Goal: Task Accomplishment & Management: Complete application form

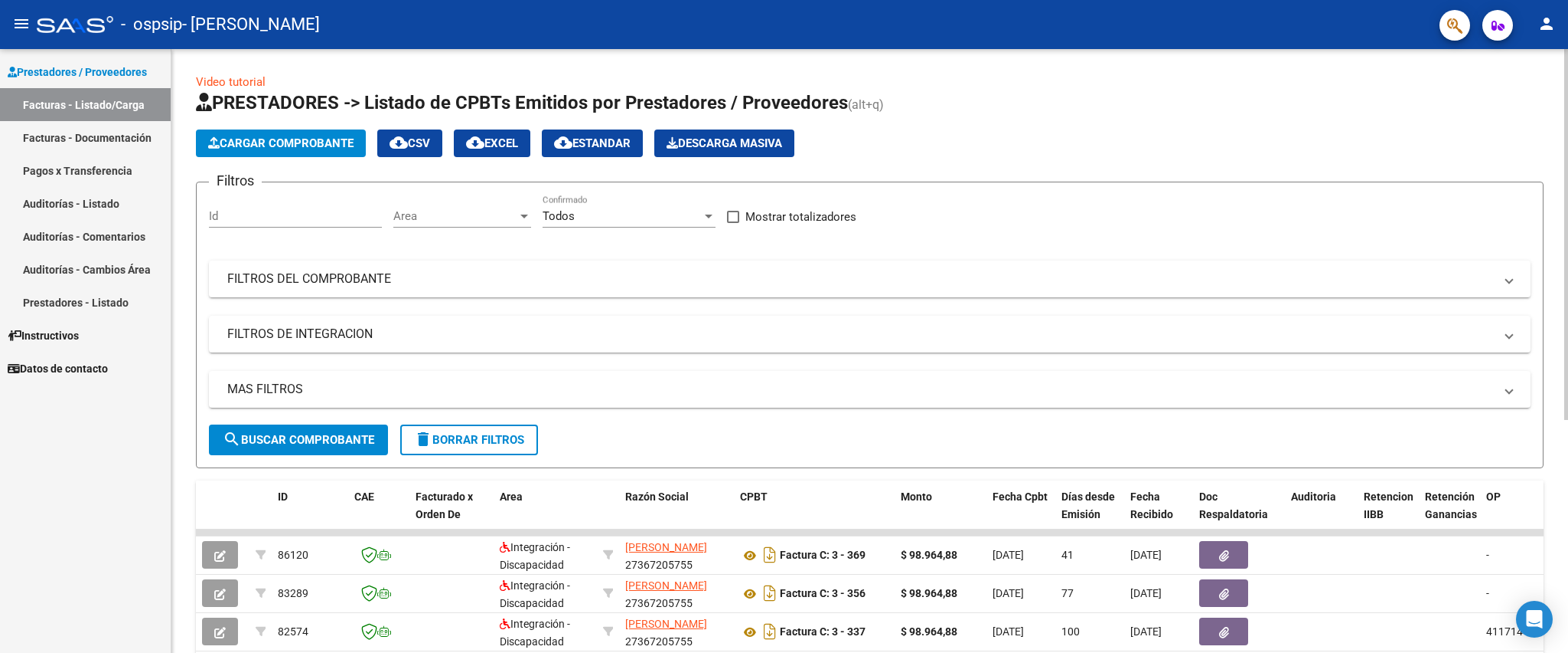
click at [285, 134] on button "Cargar Comprobante" at bounding box center [280, 143] width 170 height 28
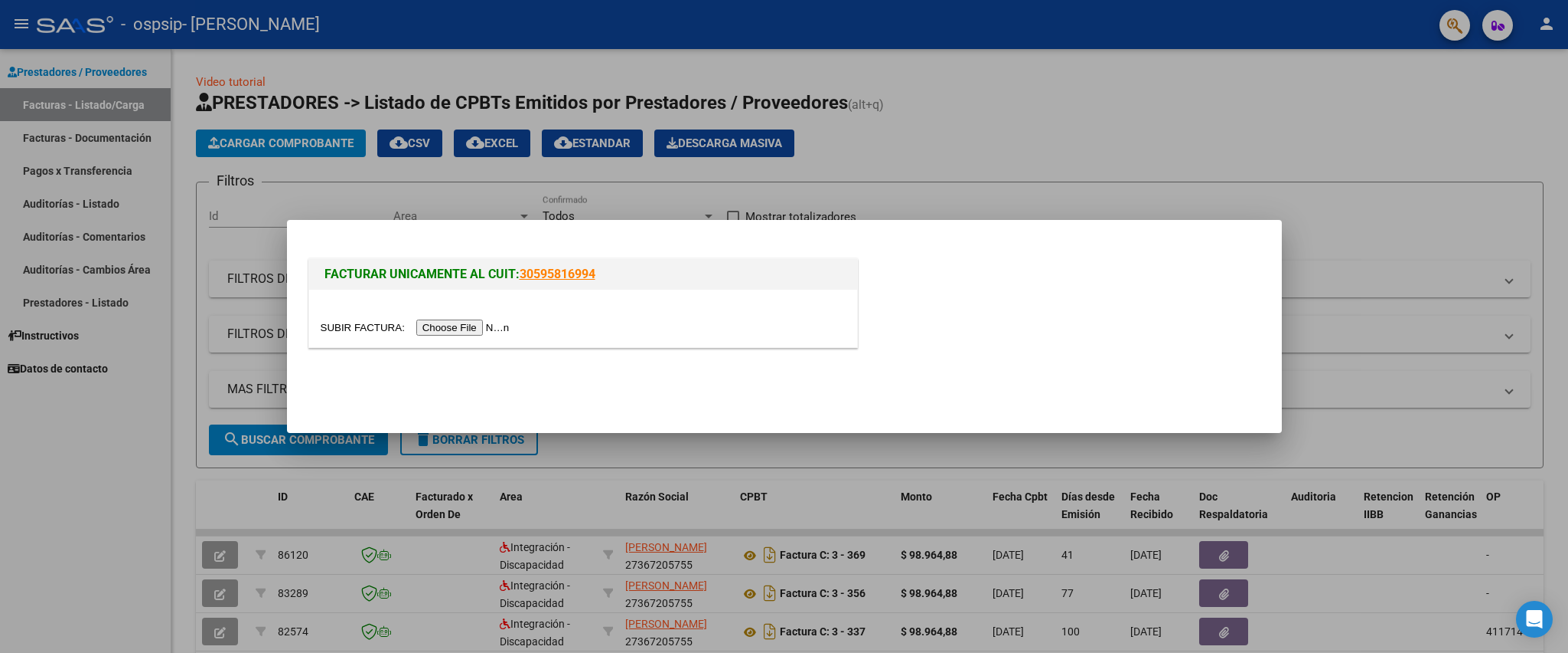
click at [476, 327] on input "file" at bounding box center [417, 327] width 194 height 16
click at [485, 322] on input "file" at bounding box center [417, 327] width 194 height 16
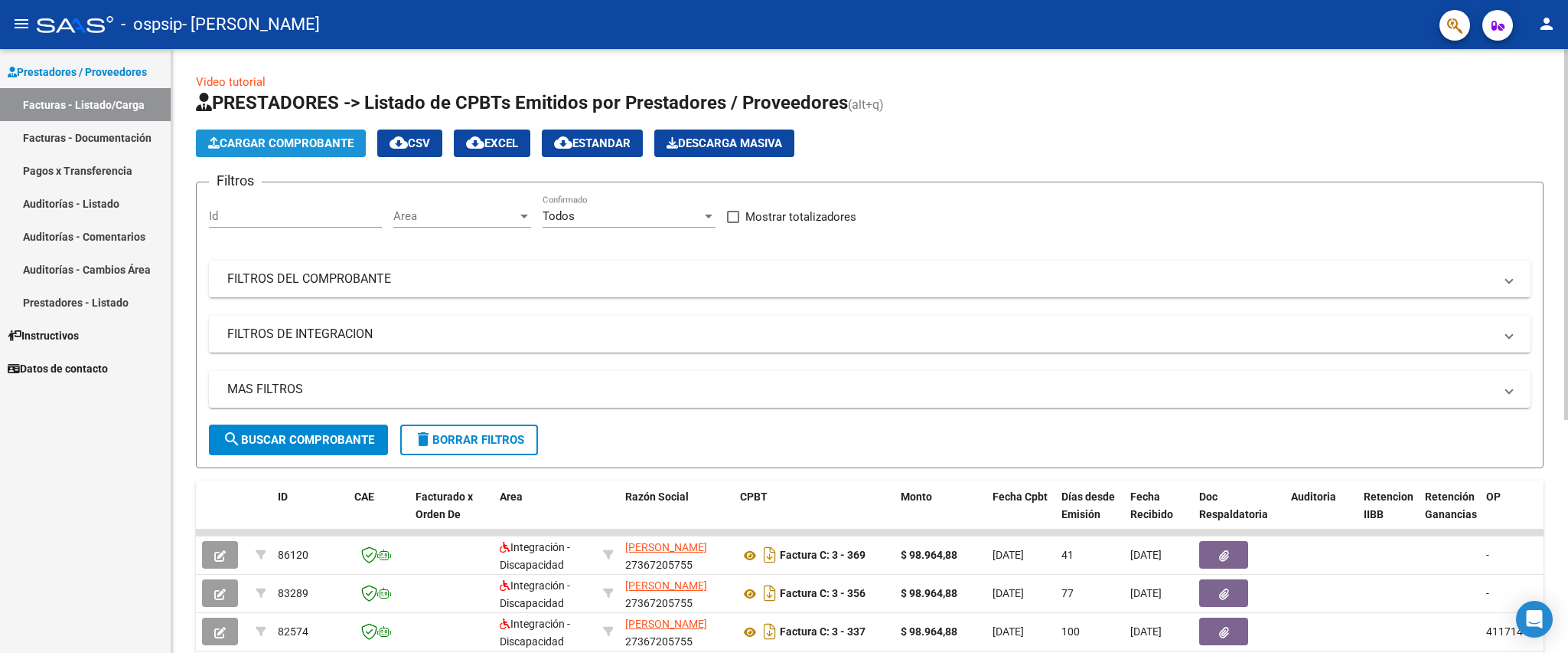
click at [267, 148] on span "Cargar Comprobante" at bounding box center [281, 143] width 145 height 14
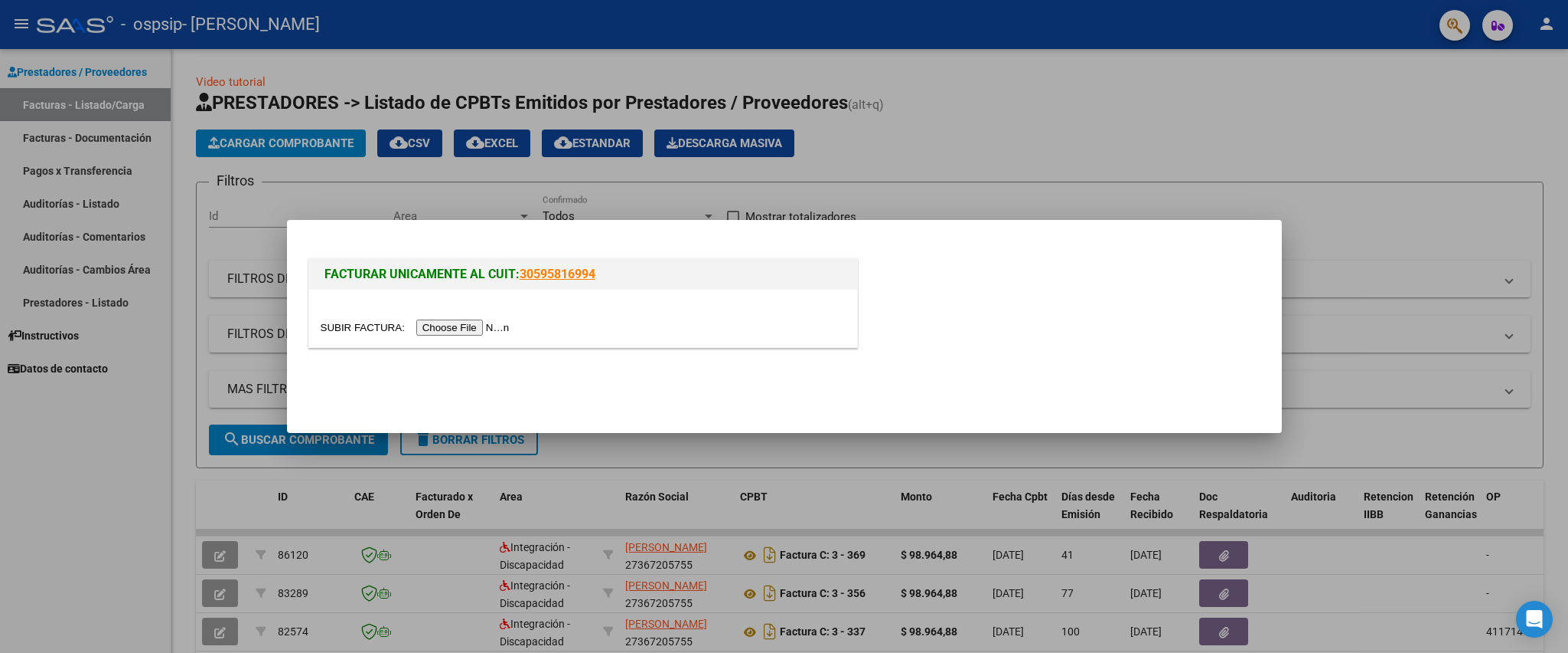
click at [499, 331] on input "file" at bounding box center [417, 327] width 194 height 16
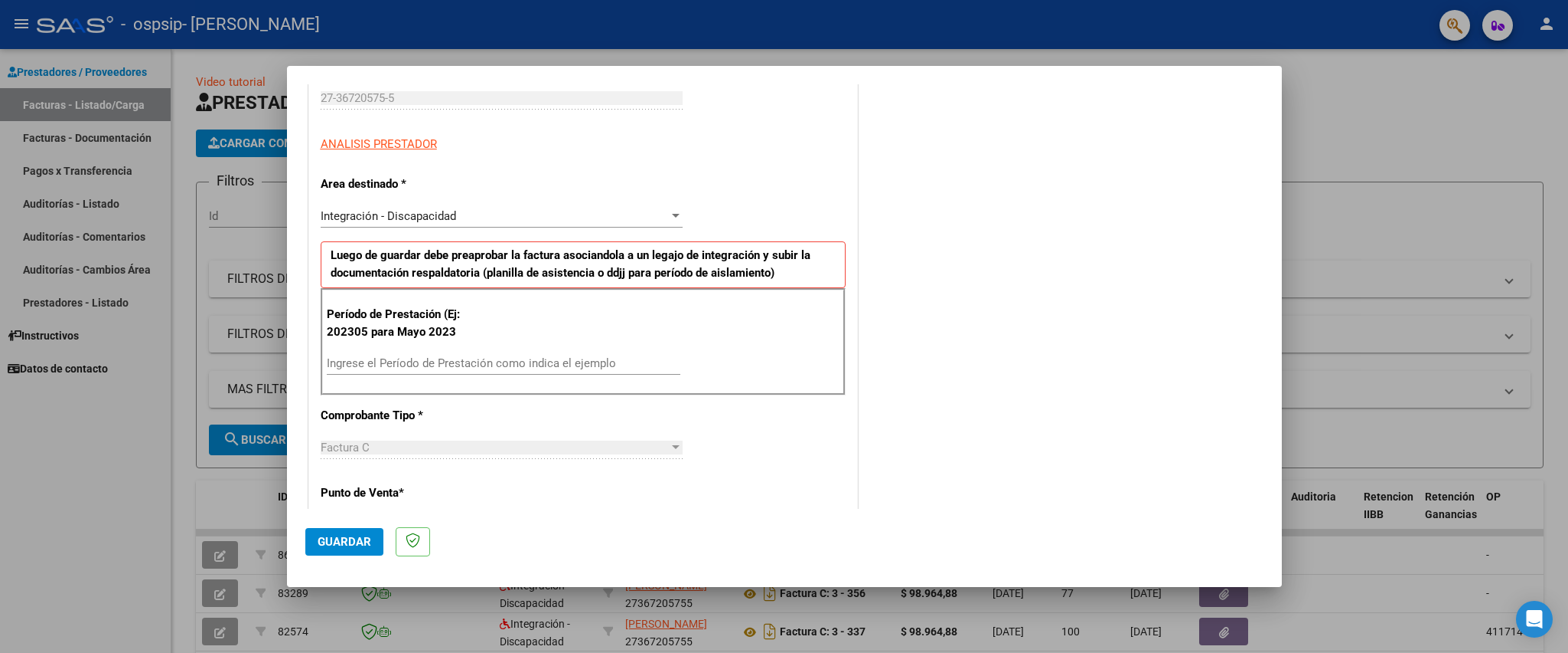
scroll to position [276, 0]
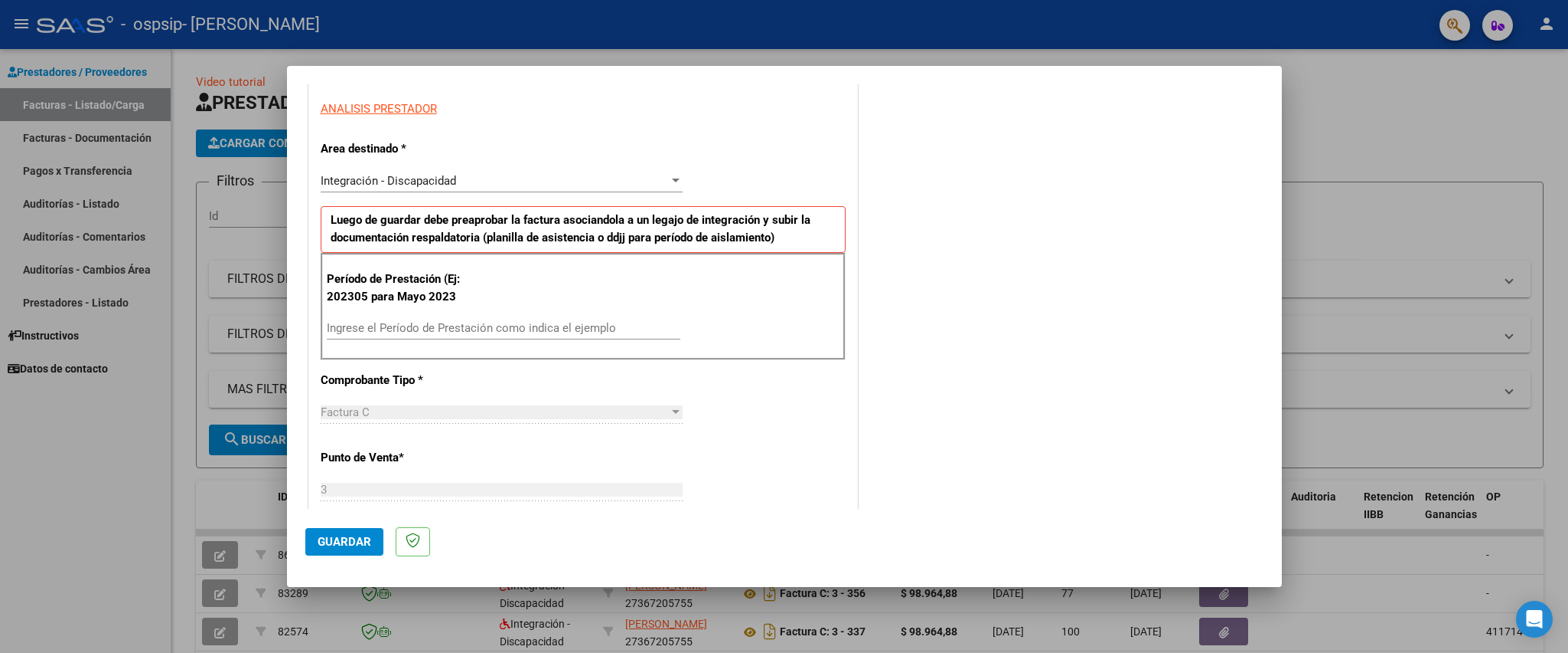
click at [547, 322] on div "Ingrese el Período de Prestación como indica el ejemplo" at bounding box center [504, 328] width 354 height 23
type input "202507"
click at [728, 387] on div "CUIT * 27-36720575-5 Ingresar CUIT ANALISIS PRESTADOR Area destinado * Integrac…" at bounding box center [583, 561] width 548 height 1124
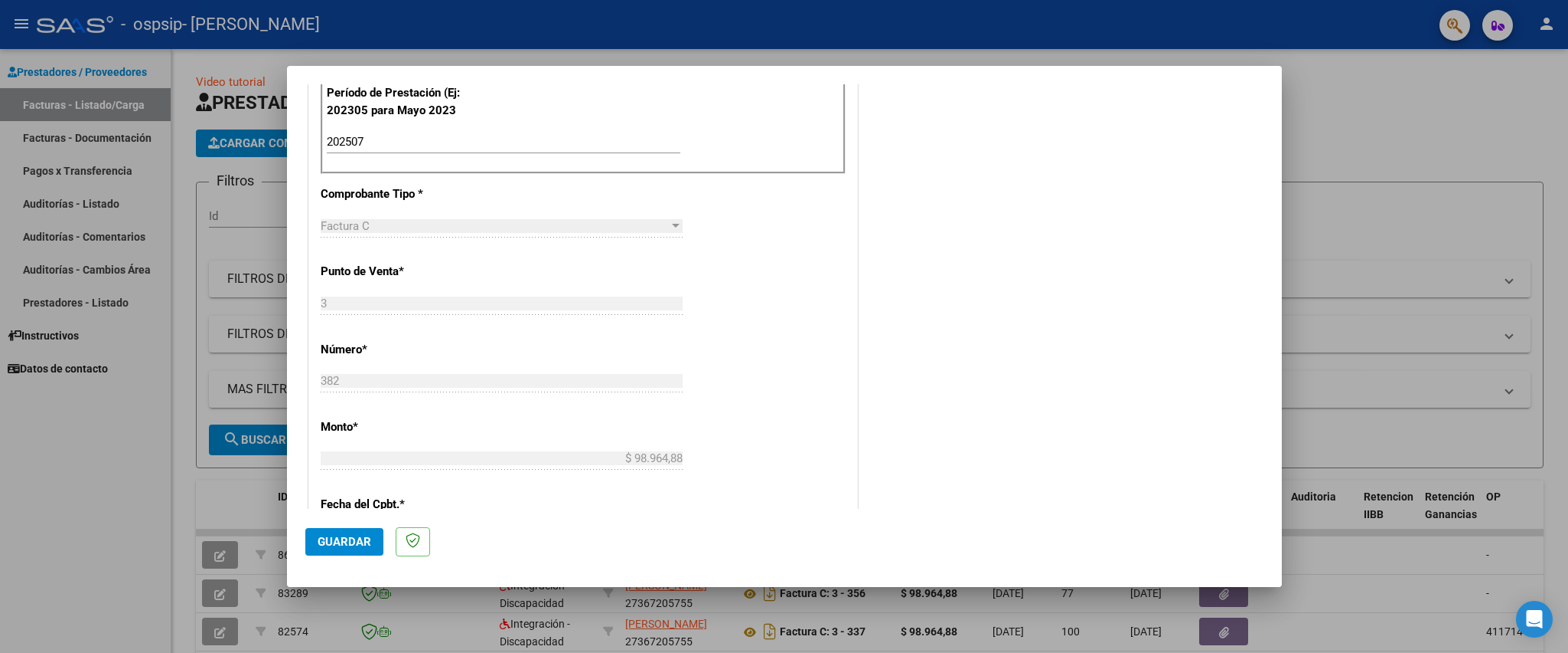
scroll to position [491, 0]
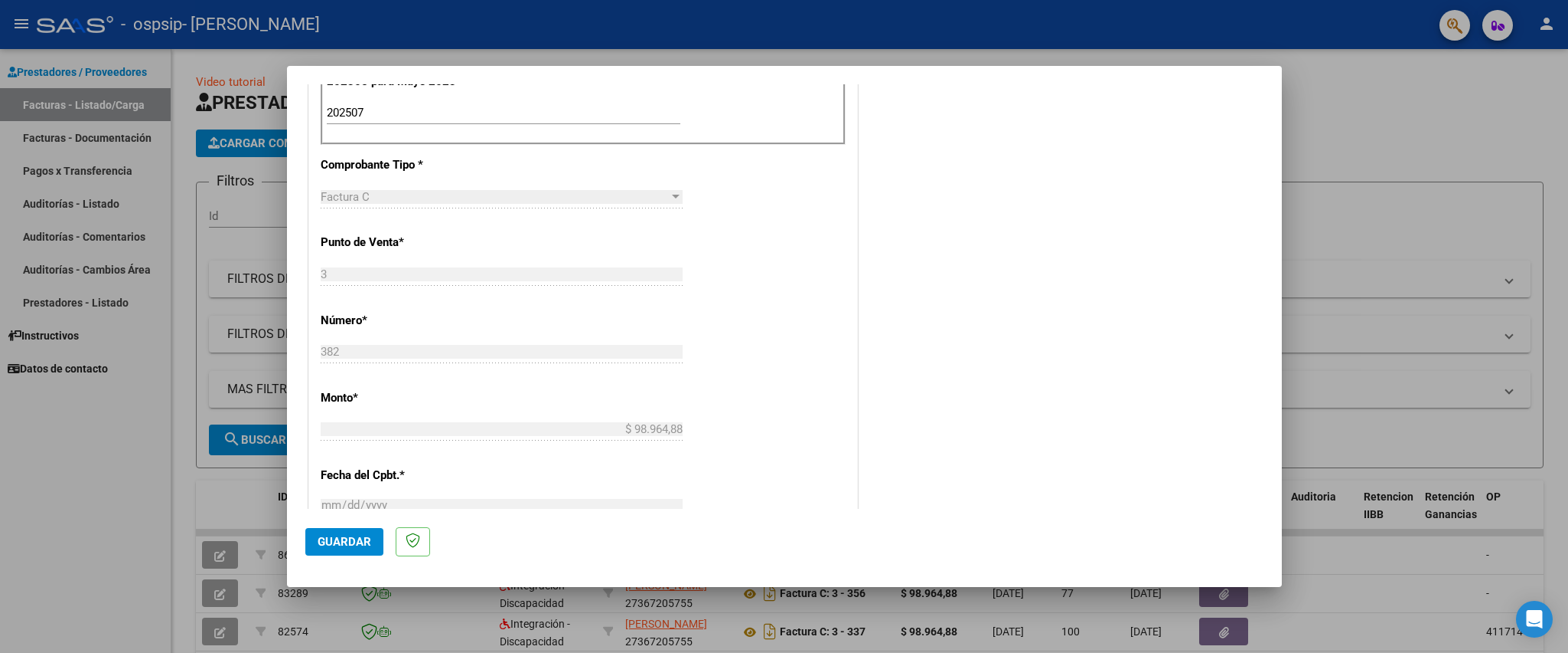
drag, startPoint x: 1282, startPoint y: 313, endPoint x: 1270, endPoint y: 329, distance: 20.0
click at [1270, 329] on mat-dialog-content "COMPROBANTE VER COMPROBANTE El comprobante fue leído exitosamente. DATOS DEL CO…" at bounding box center [785, 296] width 995 height 425
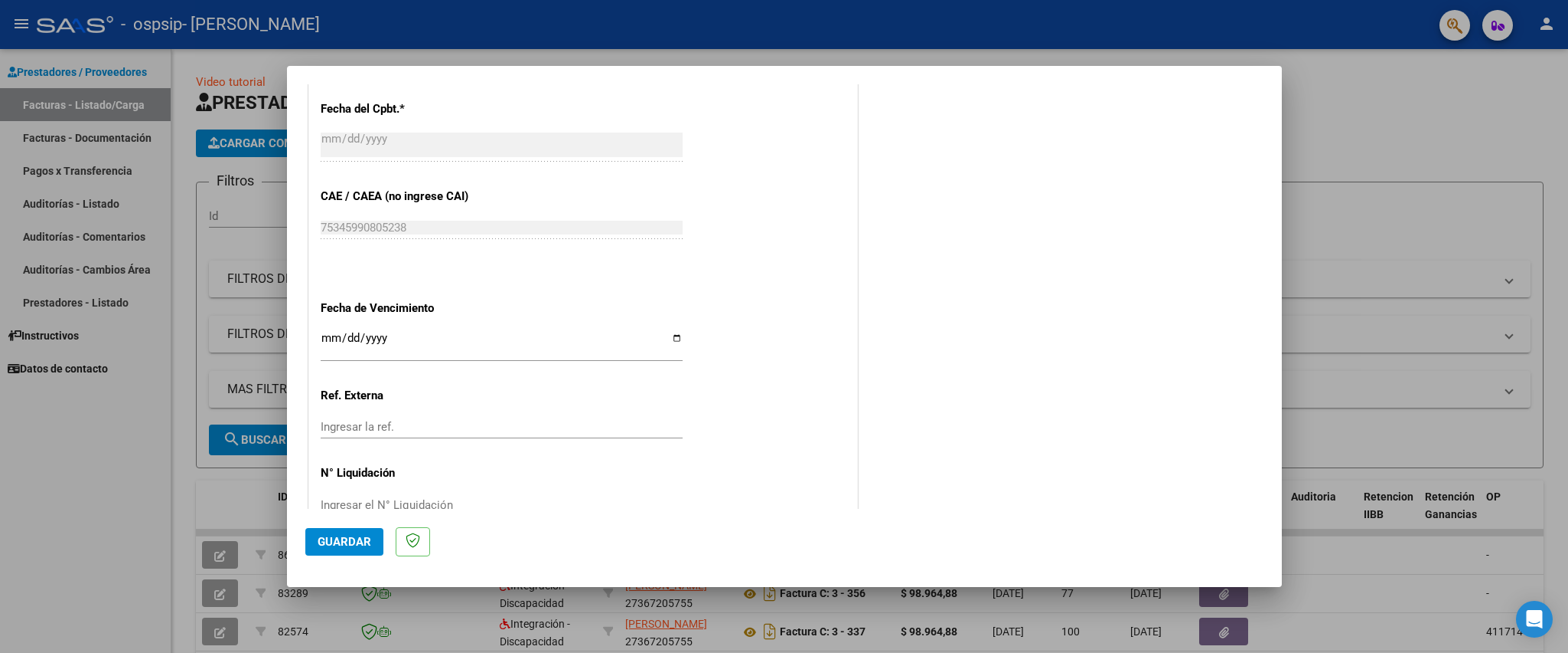
scroll to position [880, 0]
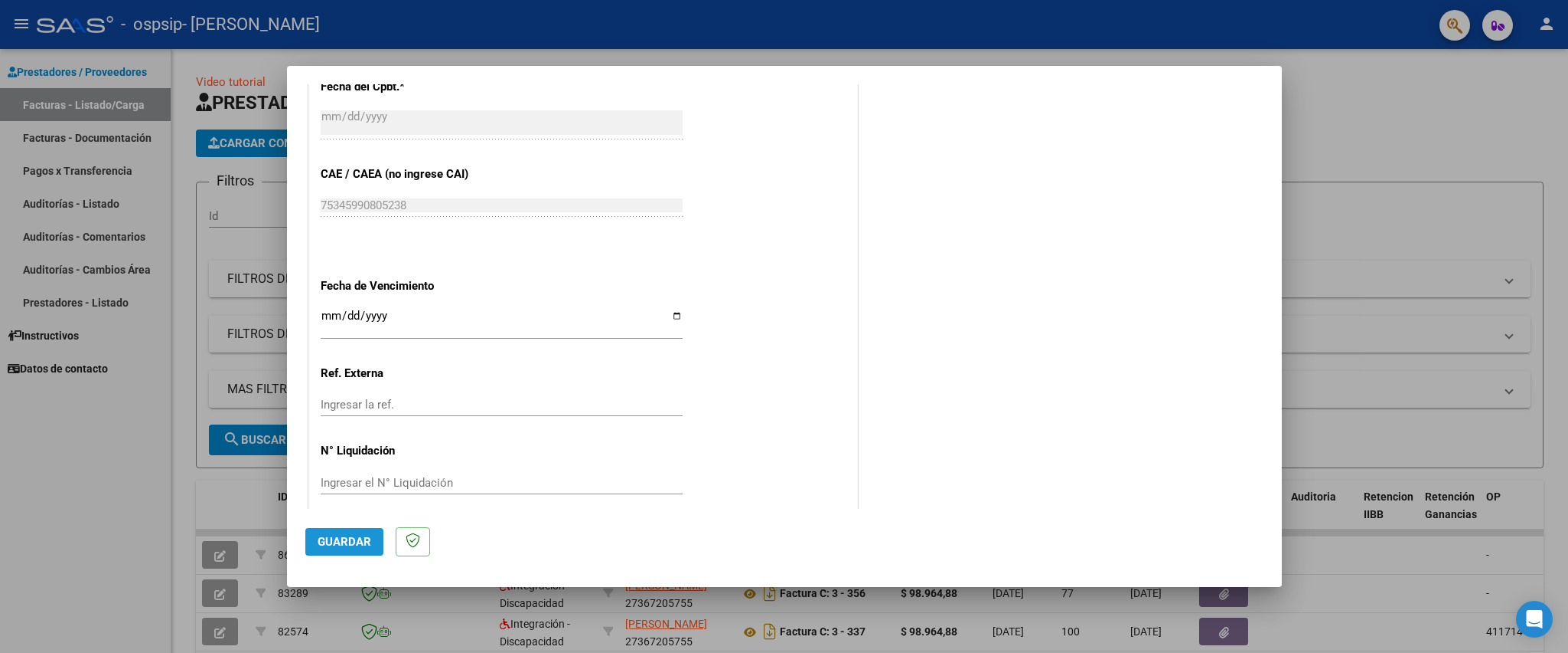
click at [335, 531] on button "Guardar" at bounding box center [344, 542] width 78 height 28
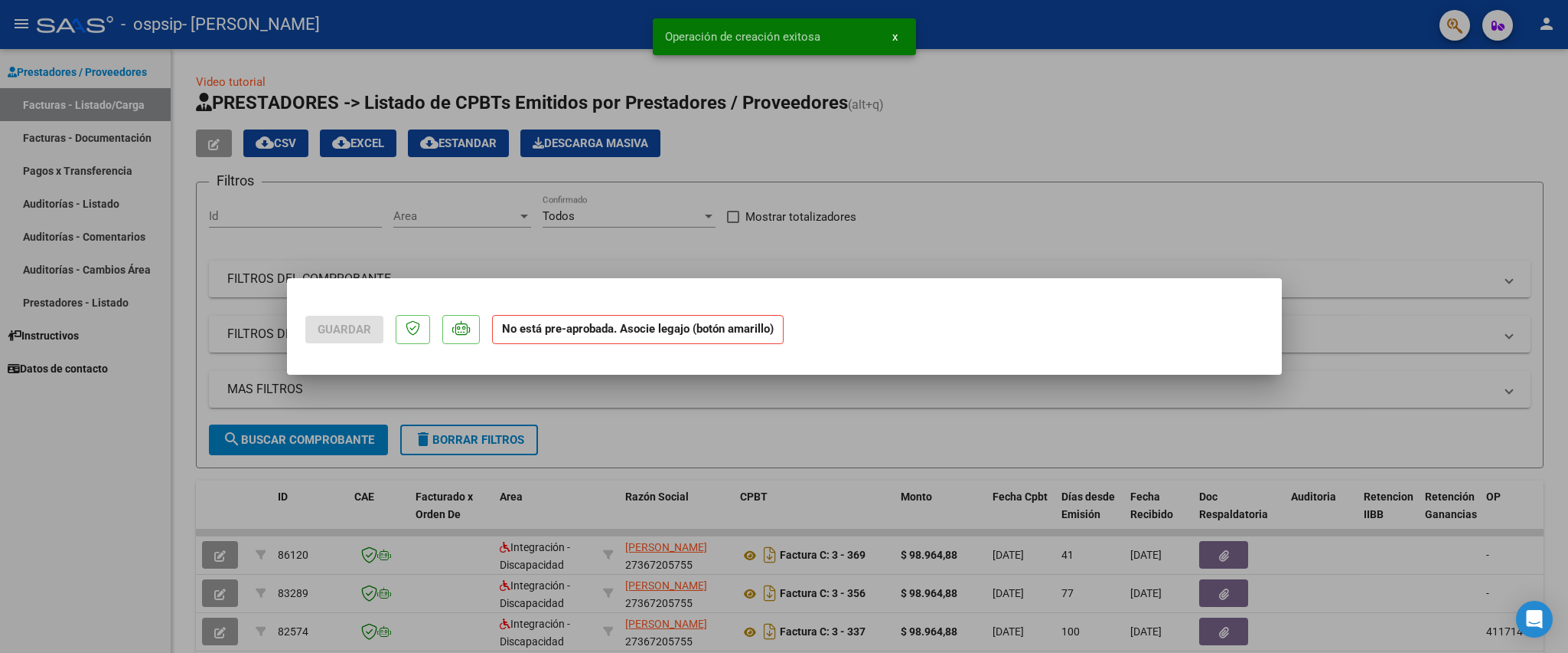
scroll to position [0, 0]
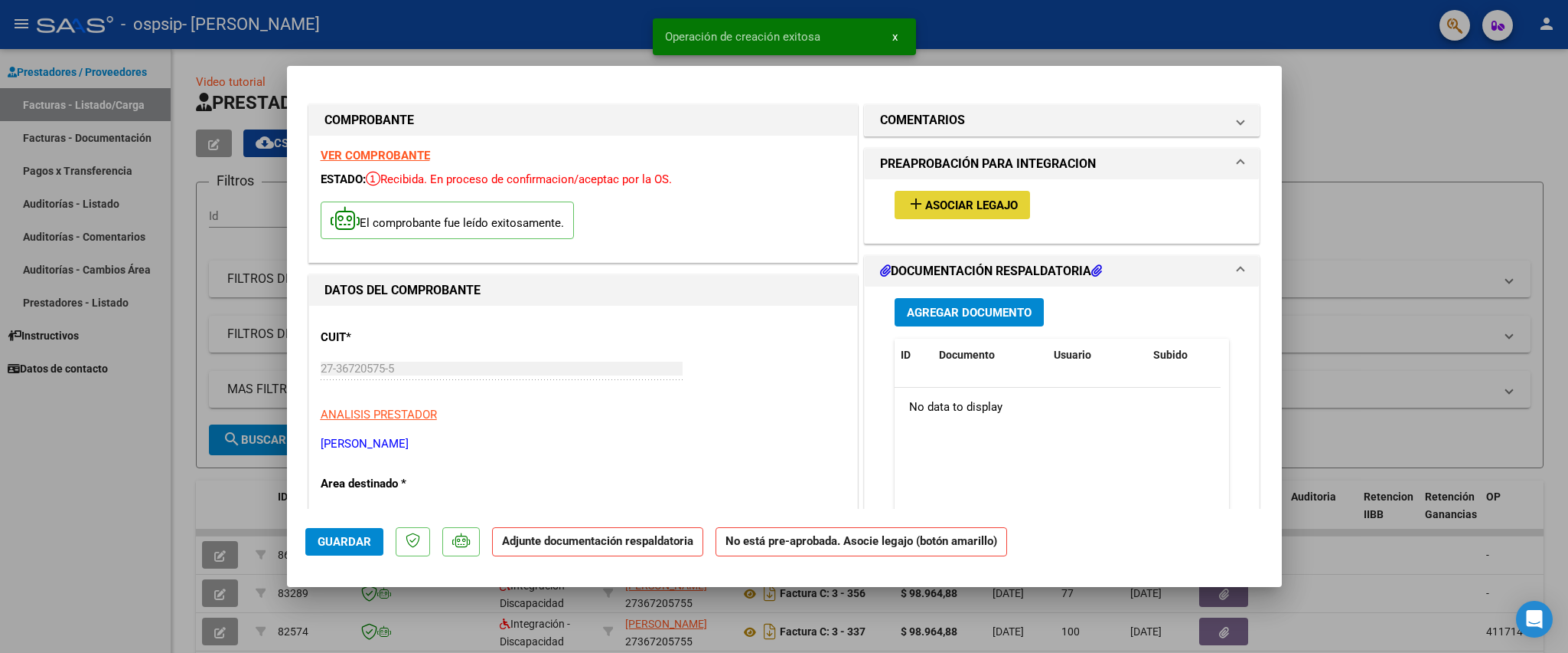
click at [907, 196] on mat-icon "add" at bounding box center [916, 204] width 19 height 19
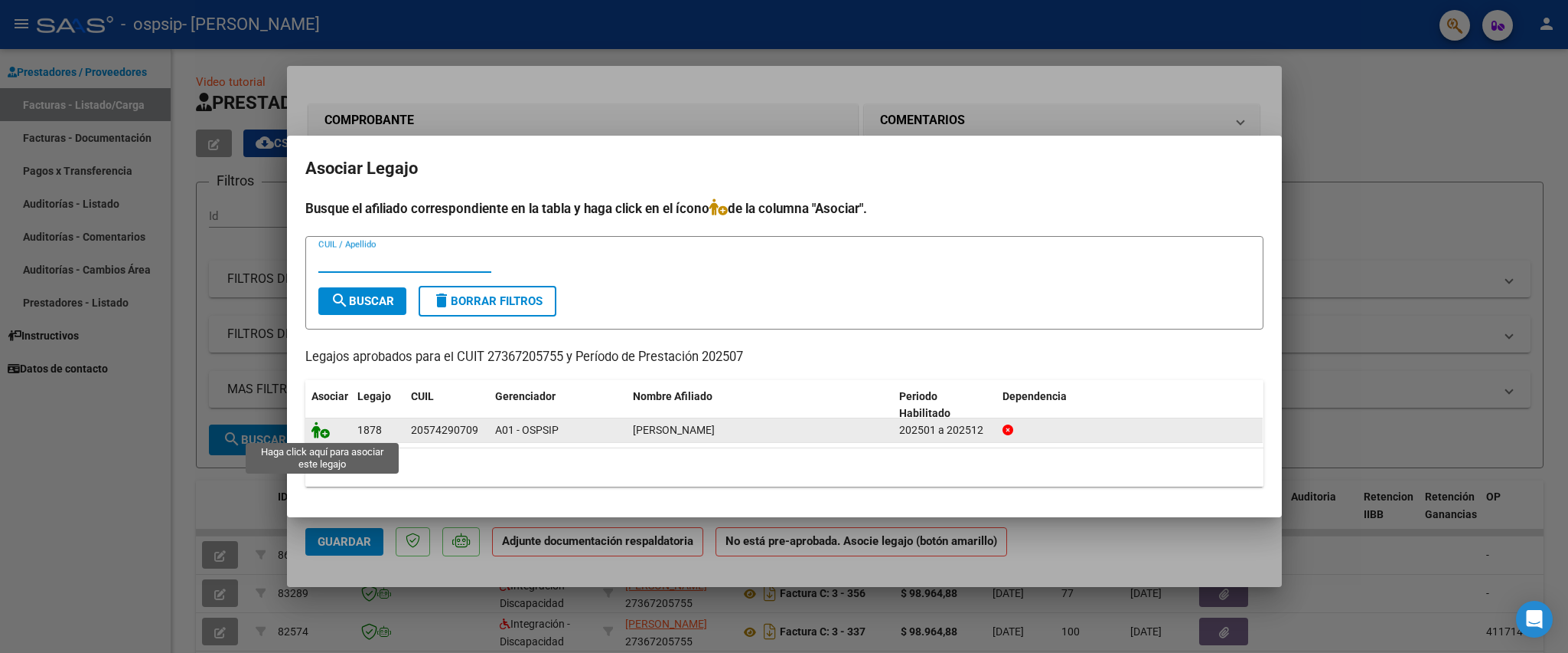
click at [321, 435] on icon at bounding box center [321, 430] width 19 height 17
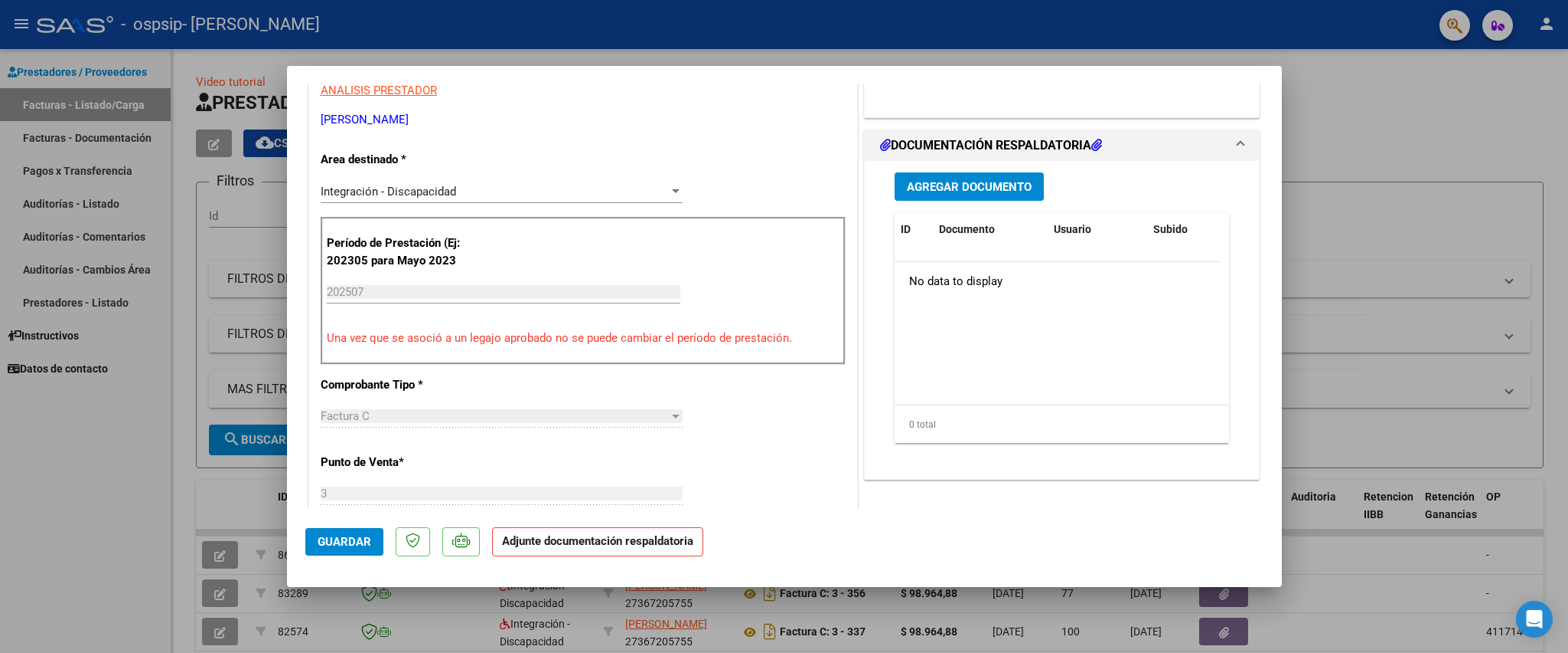
scroll to position [331, 0]
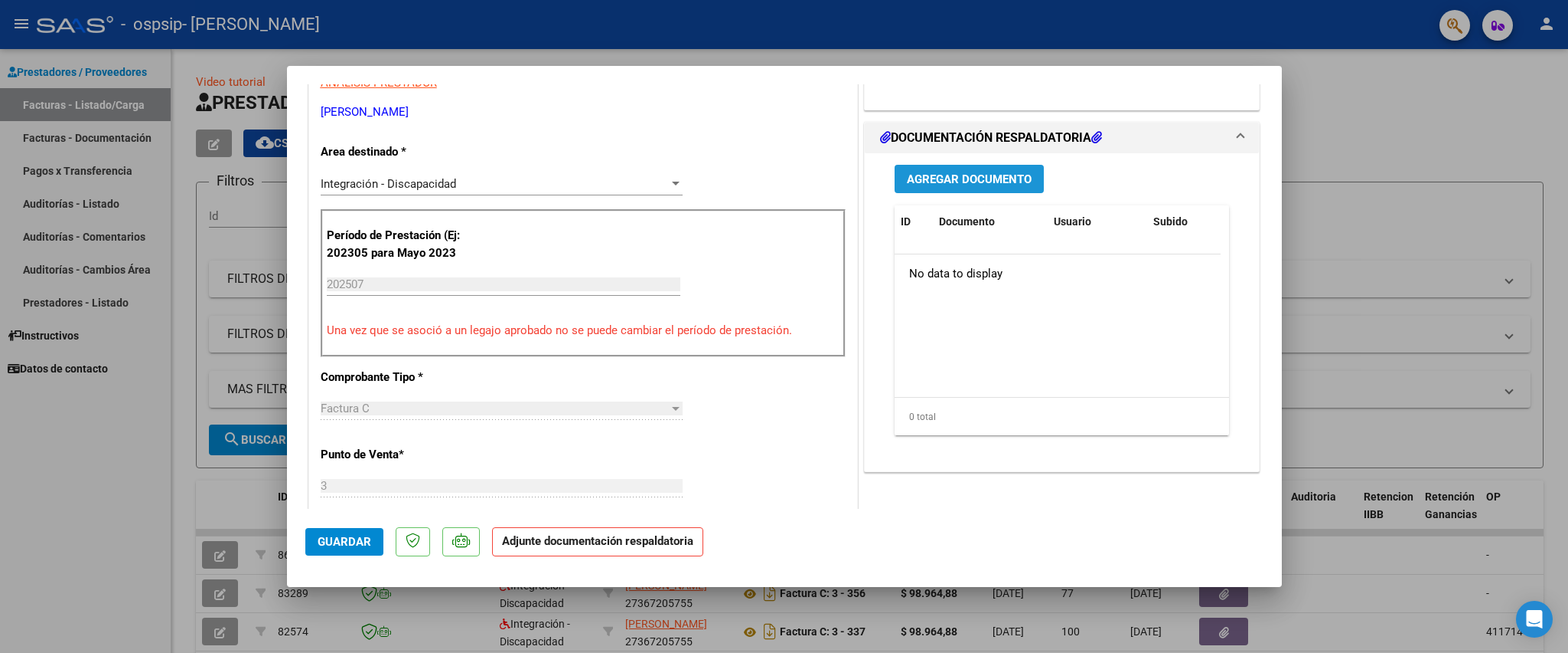
click at [1000, 187] on button "Agregar Documento" at bounding box center [970, 179] width 149 height 28
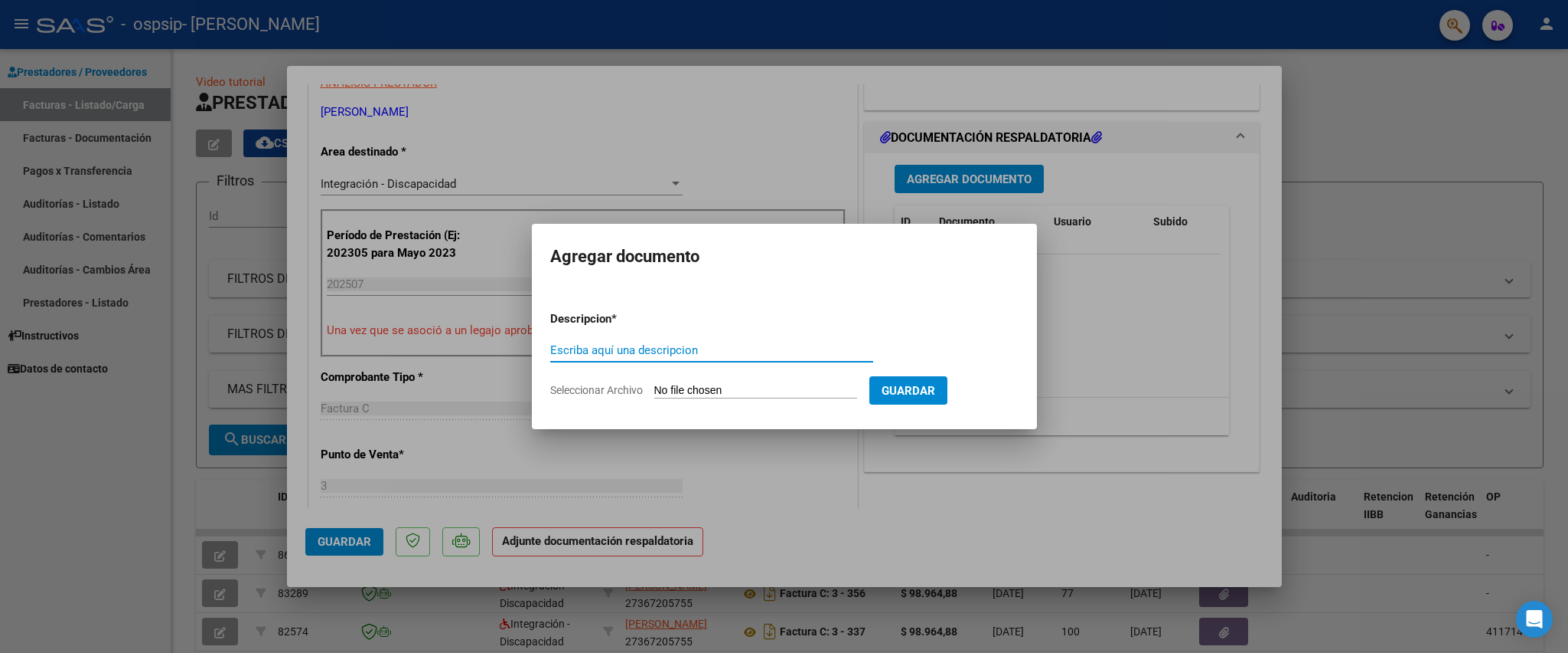
click at [803, 352] on input "Escriba aquí una descripcion" at bounding box center [712, 350] width 323 height 14
type input "planilla de asistencia"
click at [760, 386] on input "Seleccionar Archivo" at bounding box center [756, 391] width 203 height 15
click at [759, 387] on input "Seleccionar Archivo" at bounding box center [756, 391] width 203 height 15
type input "C:\fakepath\Cazon Julian- Planillas - Julio 2025-2.pdf"
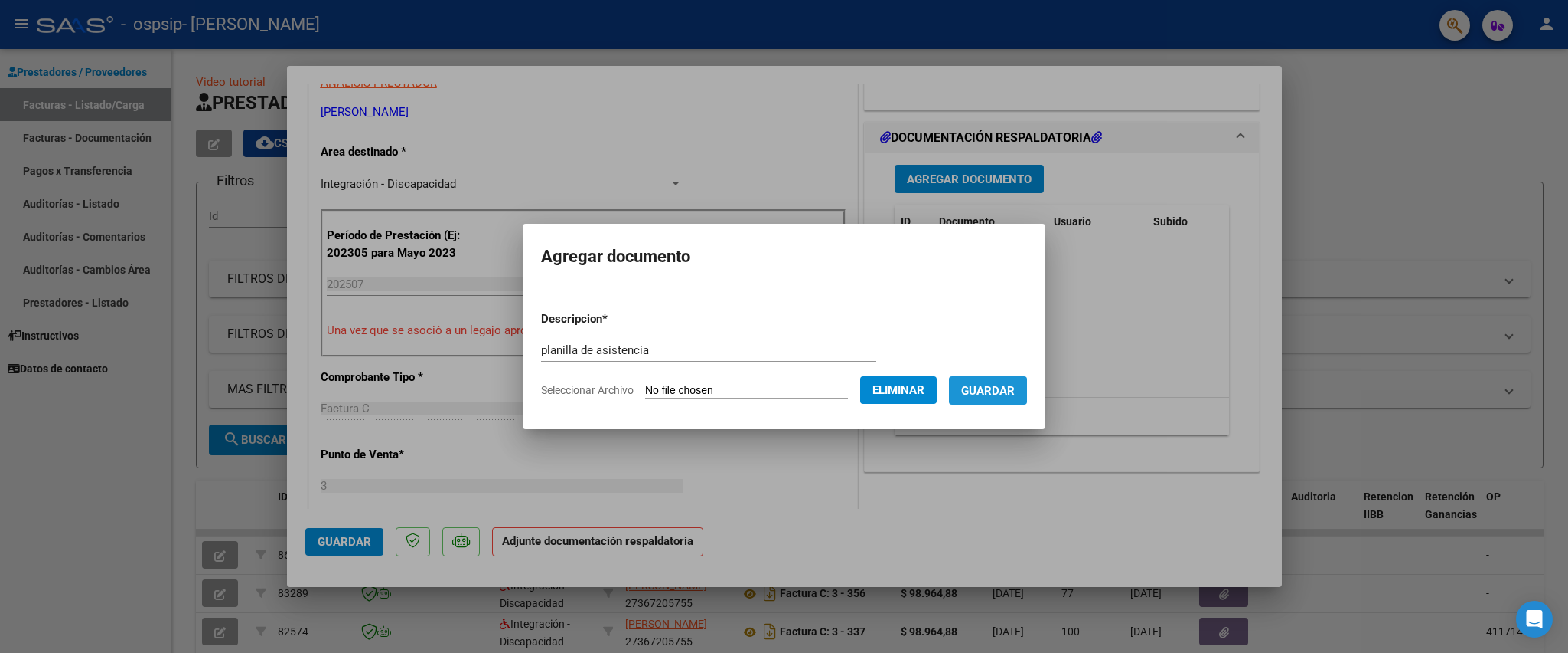
click at [1003, 384] on span "Guardar" at bounding box center [989, 391] width 54 height 14
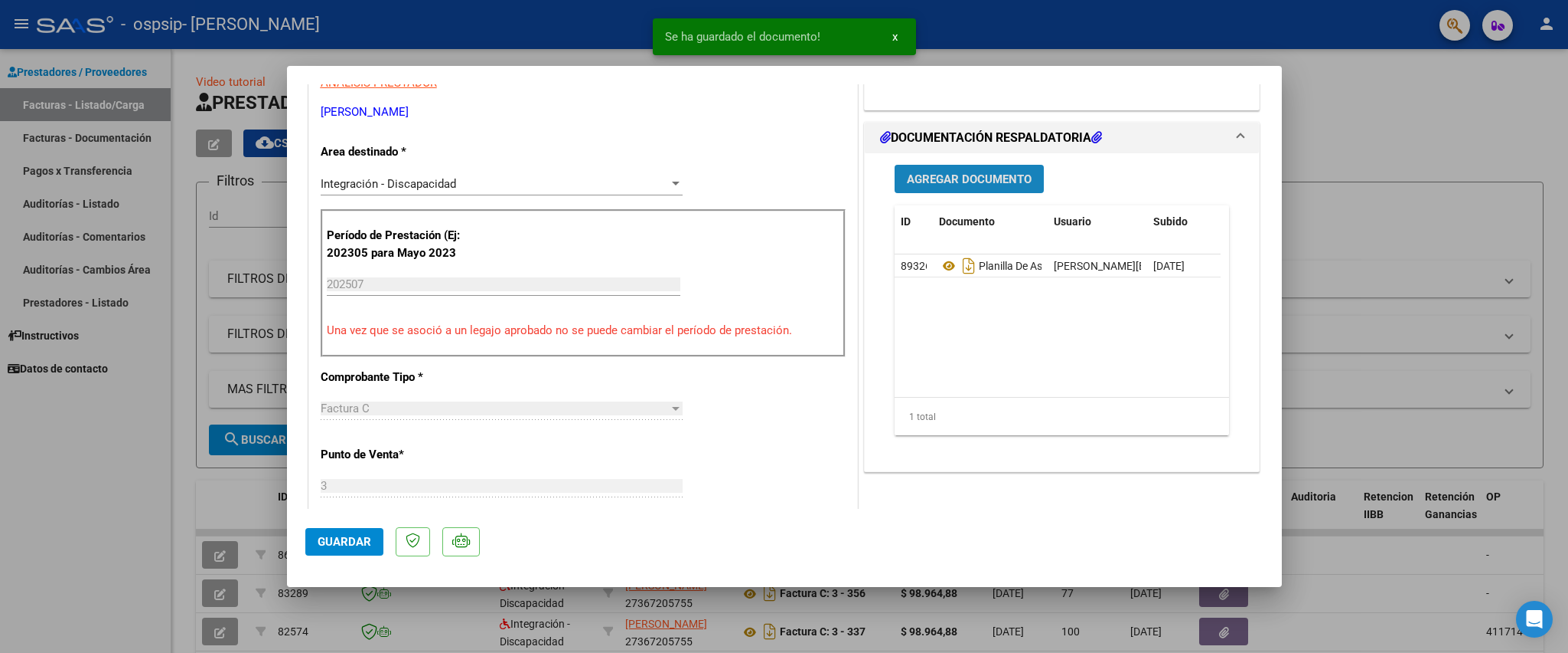
click at [956, 168] on button "Agregar Documento" at bounding box center [970, 179] width 149 height 28
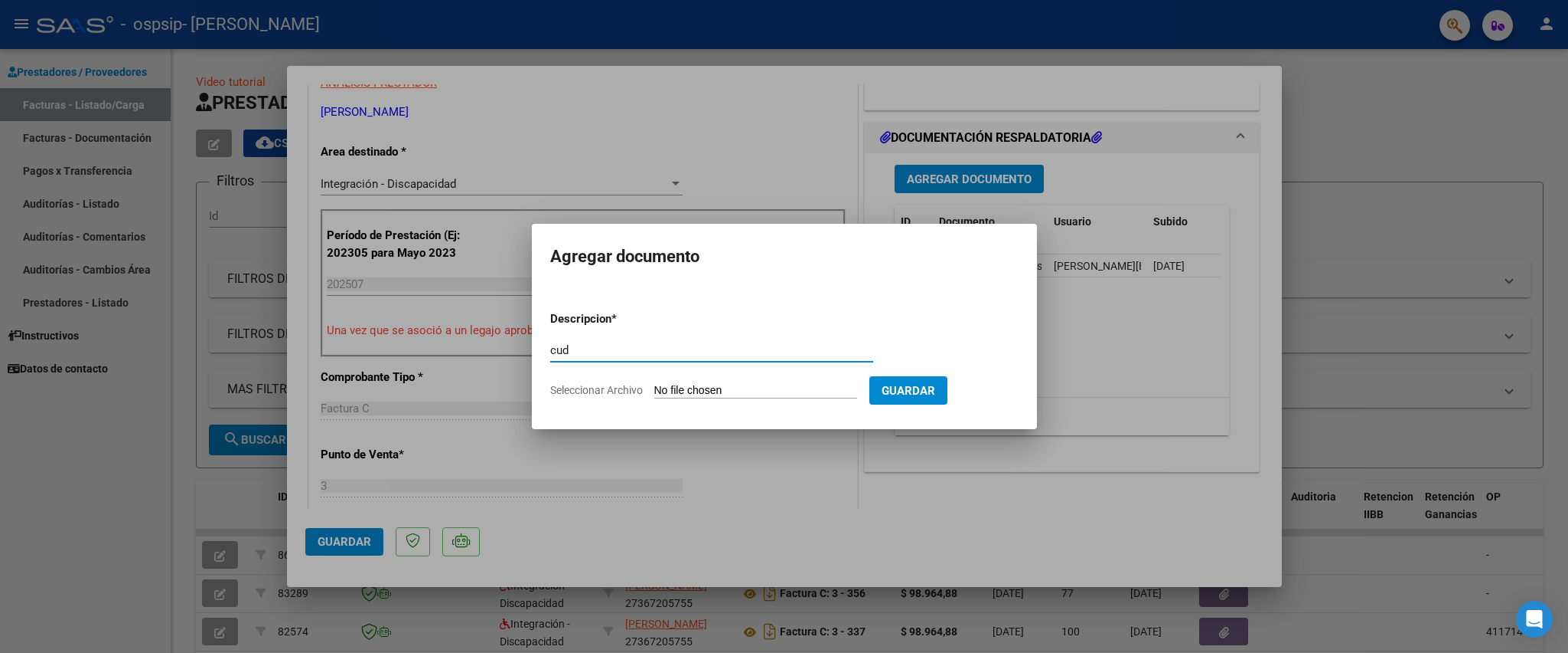
type input "cud"
click at [760, 387] on input "Seleccionar Archivo" at bounding box center [756, 391] width 203 height 15
type input "C:\fakepath\Cud - Cazon Marquez (1).pdf"
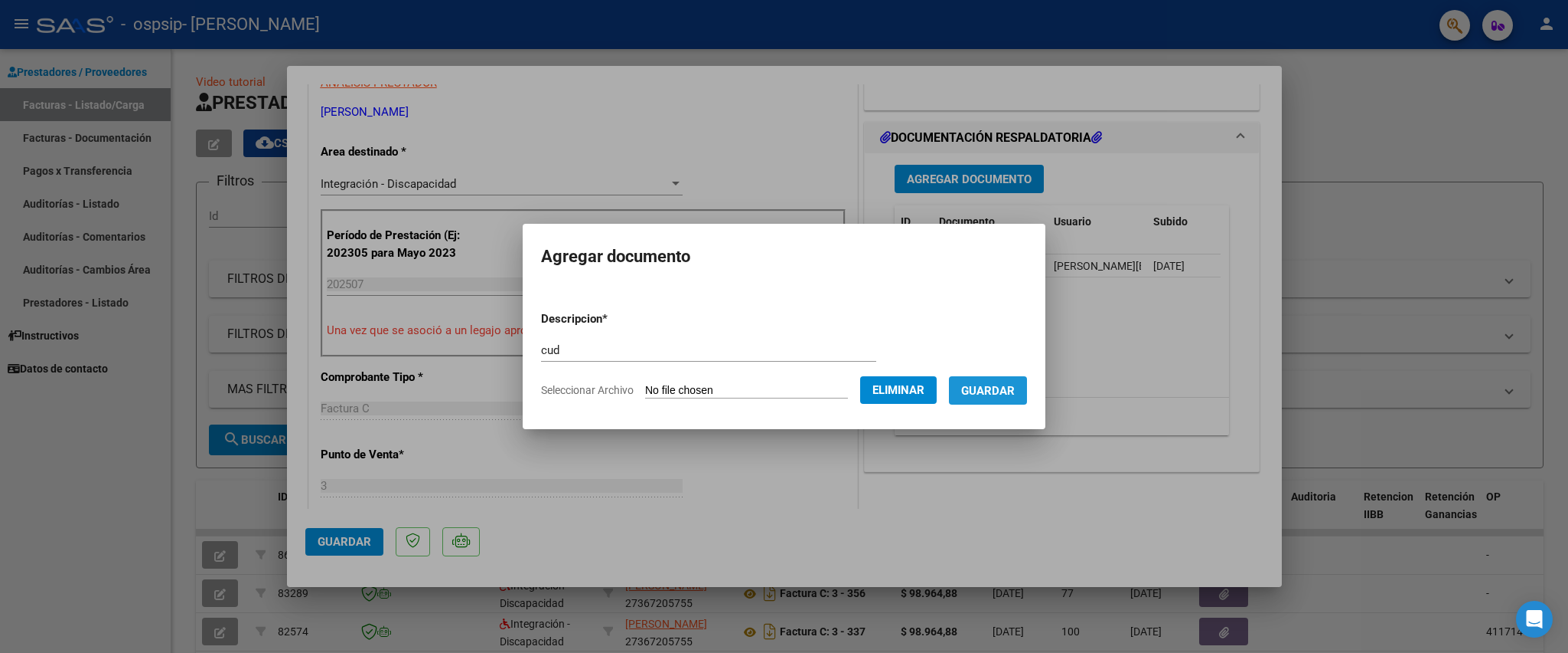
click at [985, 391] on span "Guardar" at bounding box center [989, 391] width 54 height 14
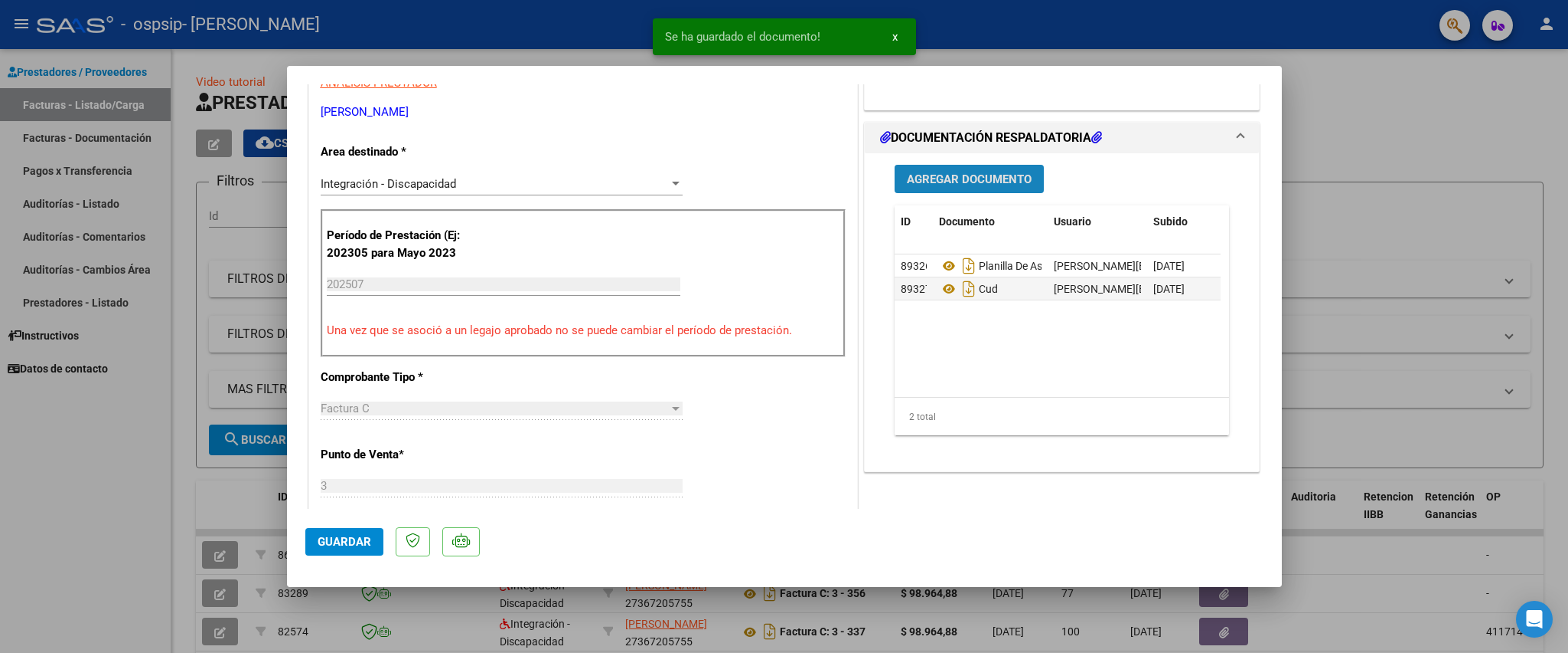
click at [1006, 173] on span "Agregar Documento" at bounding box center [970, 179] width 125 height 14
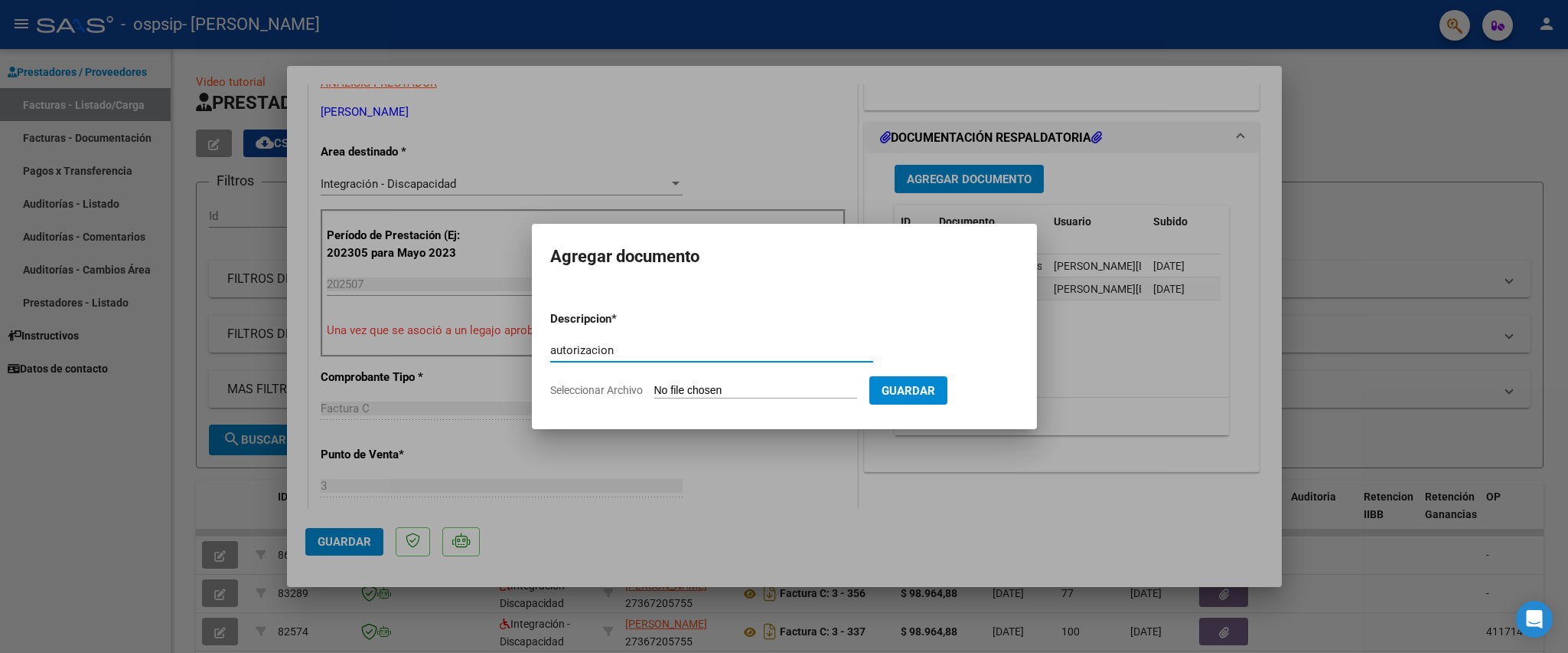
type input "autorizacion"
click at [762, 384] on input "Seleccionar Archivo" at bounding box center [756, 391] width 203 height 15
type input "C:\fakepath\CAZON MARQUEZ JULIAN PSP AUTORIZACION 2025 SEGUN RESOLUCION 360 22_…"
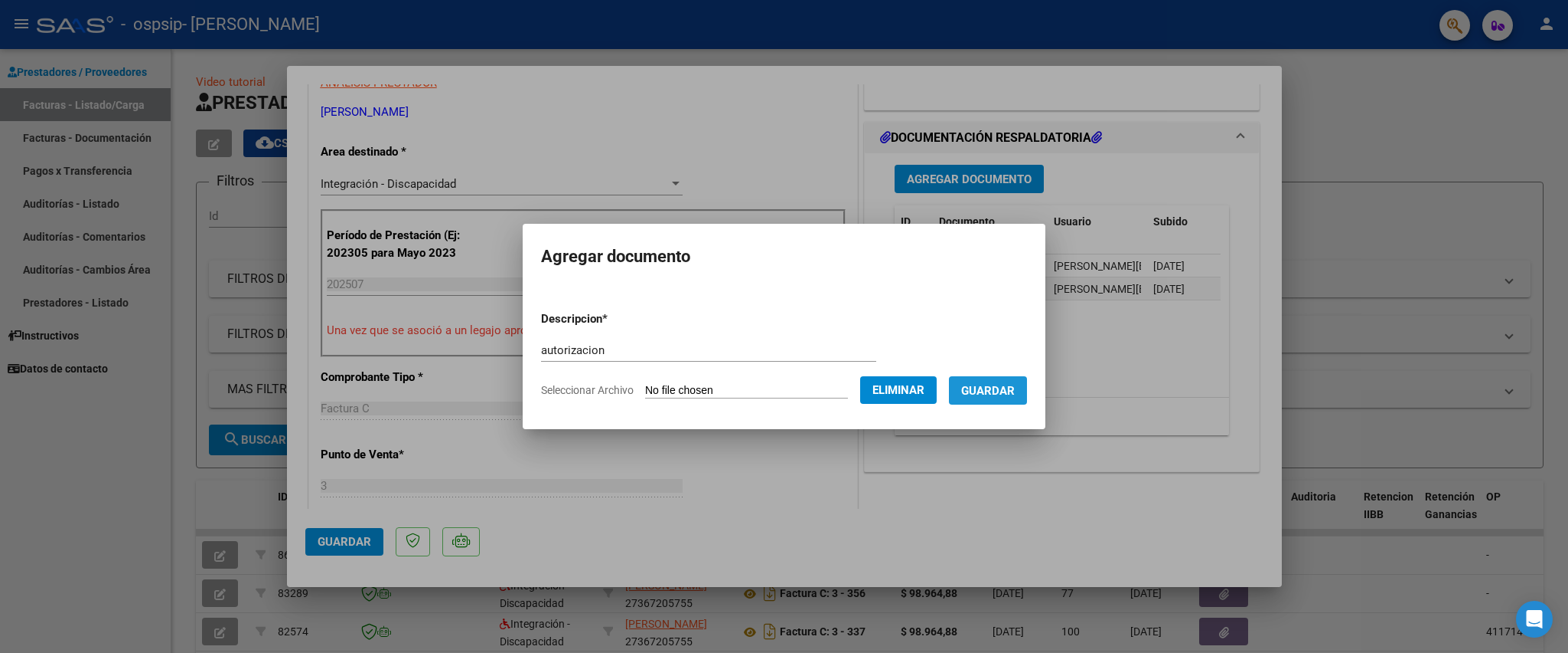
click at [995, 388] on span "Guardar" at bounding box center [989, 391] width 54 height 14
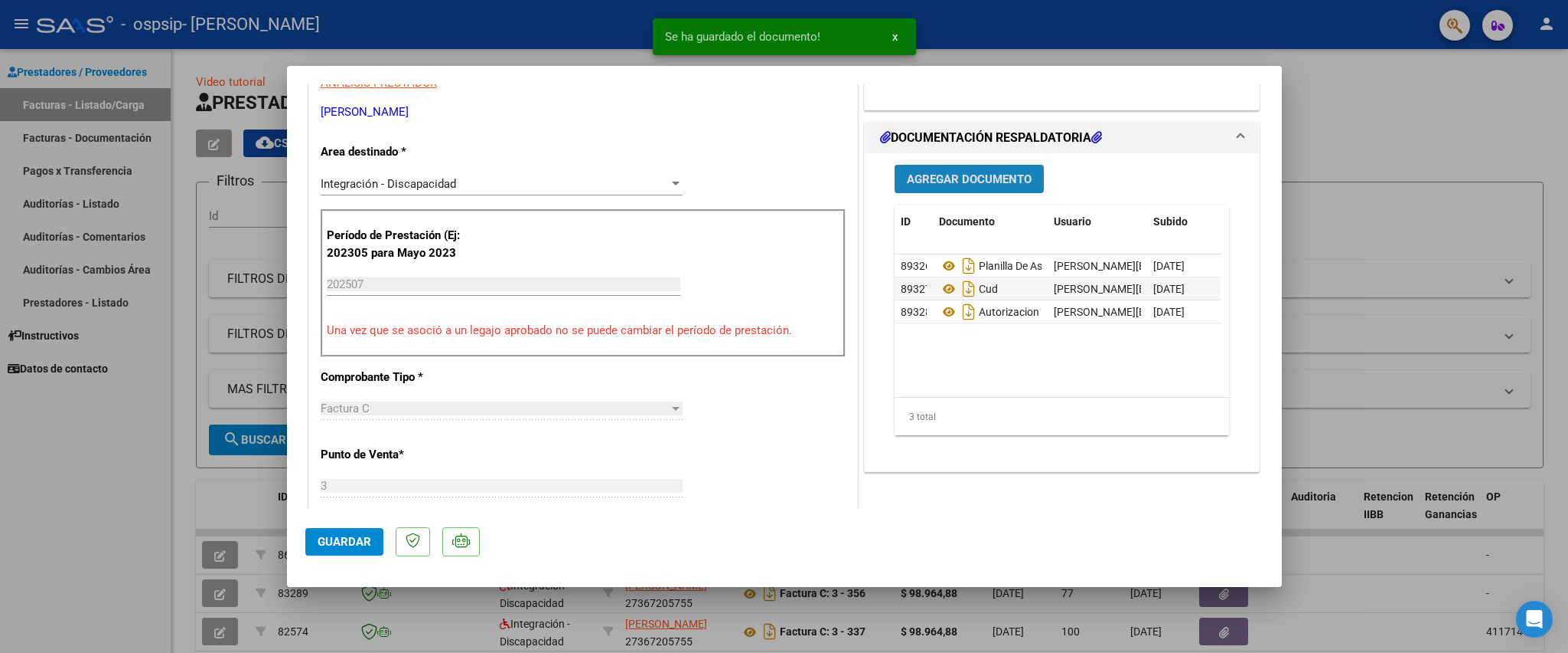
click at [1009, 171] on button "Agregar Documento" at bounding box center [970, 179] width 149 height 28
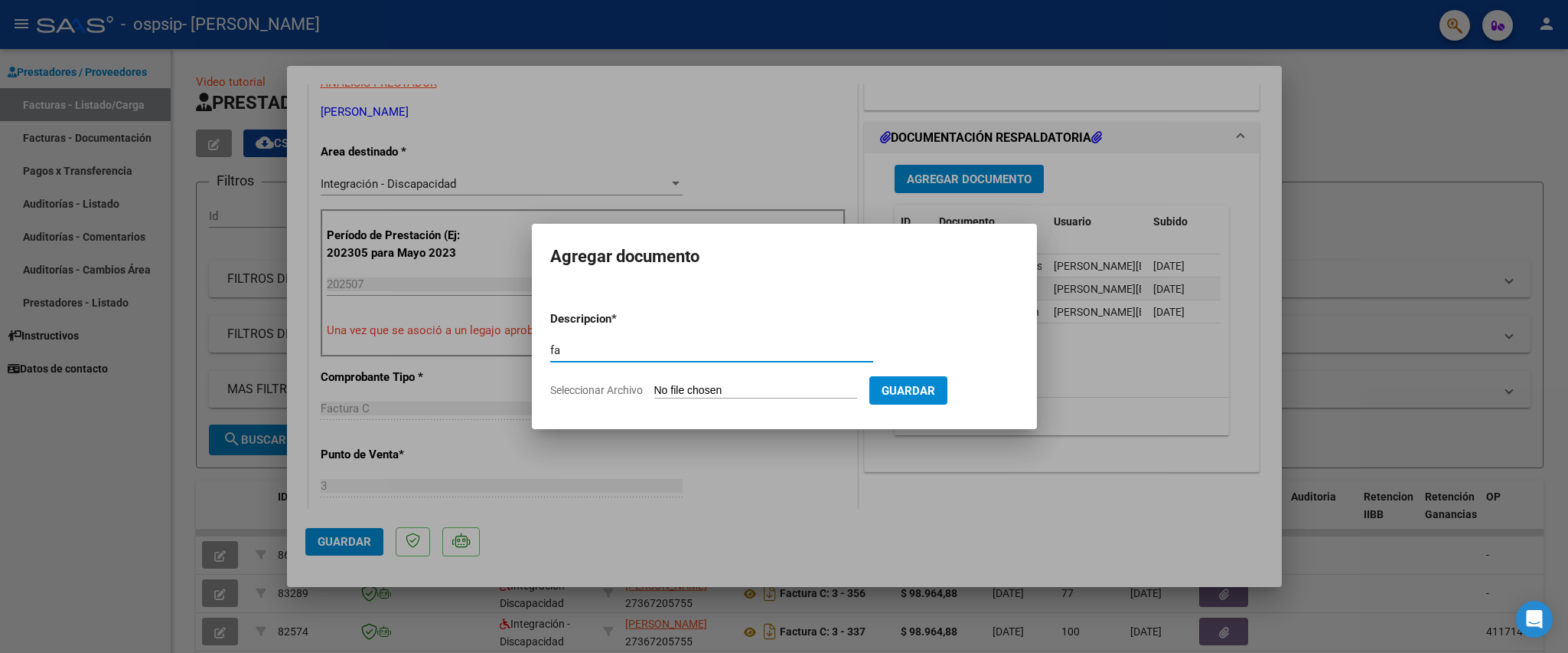
type input "factura"
click at [696, 380] on form "Descripcion * factura Escriba aquí una descripcion Seleccionar Archivo Guardar" at bounding box center [784, 355] width 468 height 112
click at [692, 384] on input "Seleccionar Archivo" at bounding box center [756, 391] width 203 height 15
type input "C:\fakepath\27367205755_011_00003_00000382.pdf"
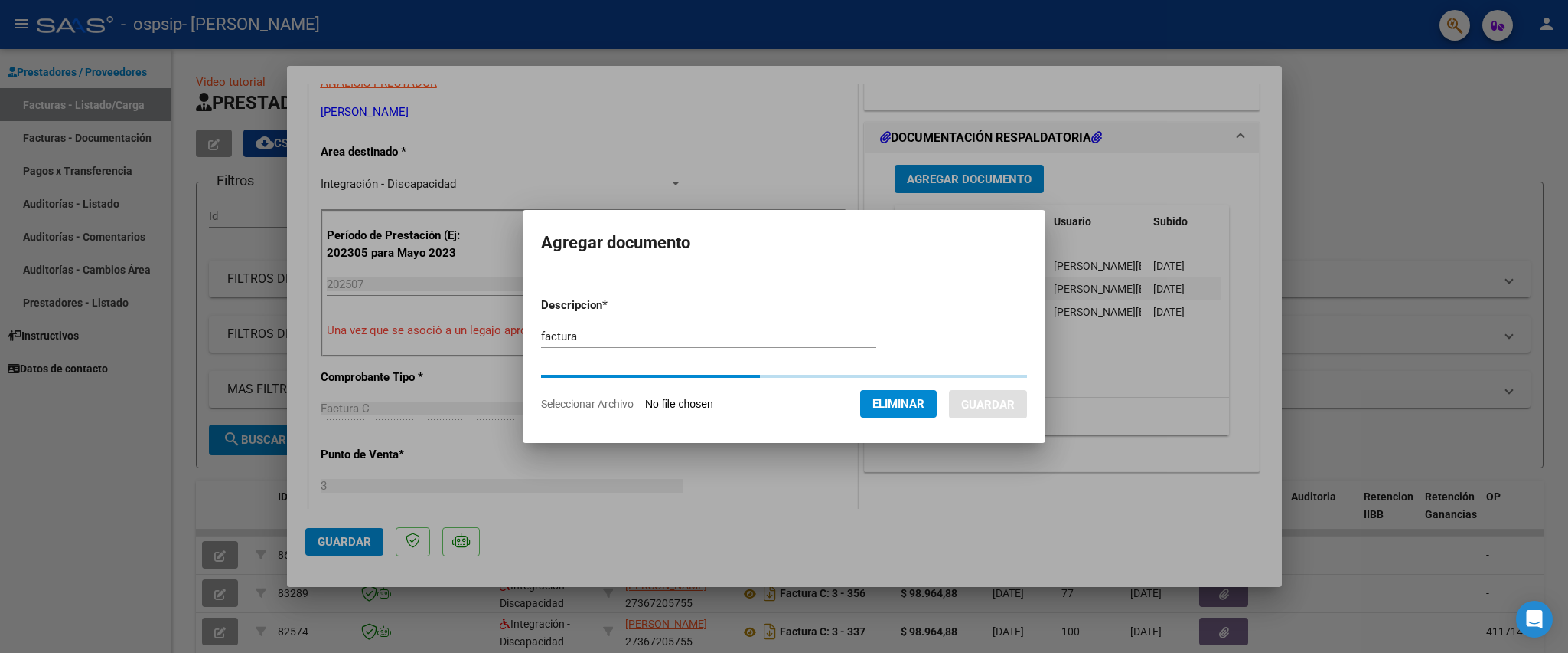
drag, startPoint x: 692, startPoint y: 384, endPoint x: 693, endPoint y: 402, distance: 18.0
click at [693, 402] on input "Seleccionar Archivo" at bounding box center [747, 404] width 203 height 15
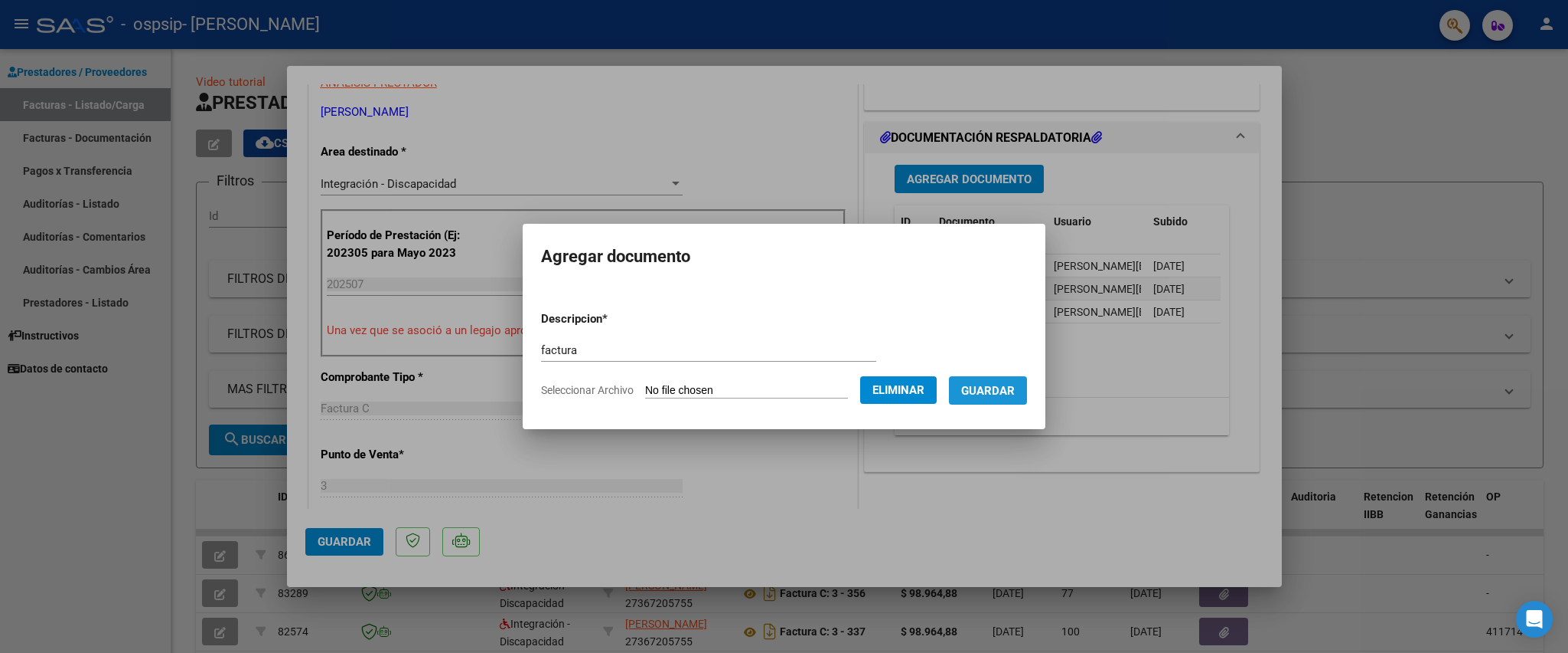
click at [976, 384] on span "Guardar" at bounding box center [989, 391] width 54 height 14
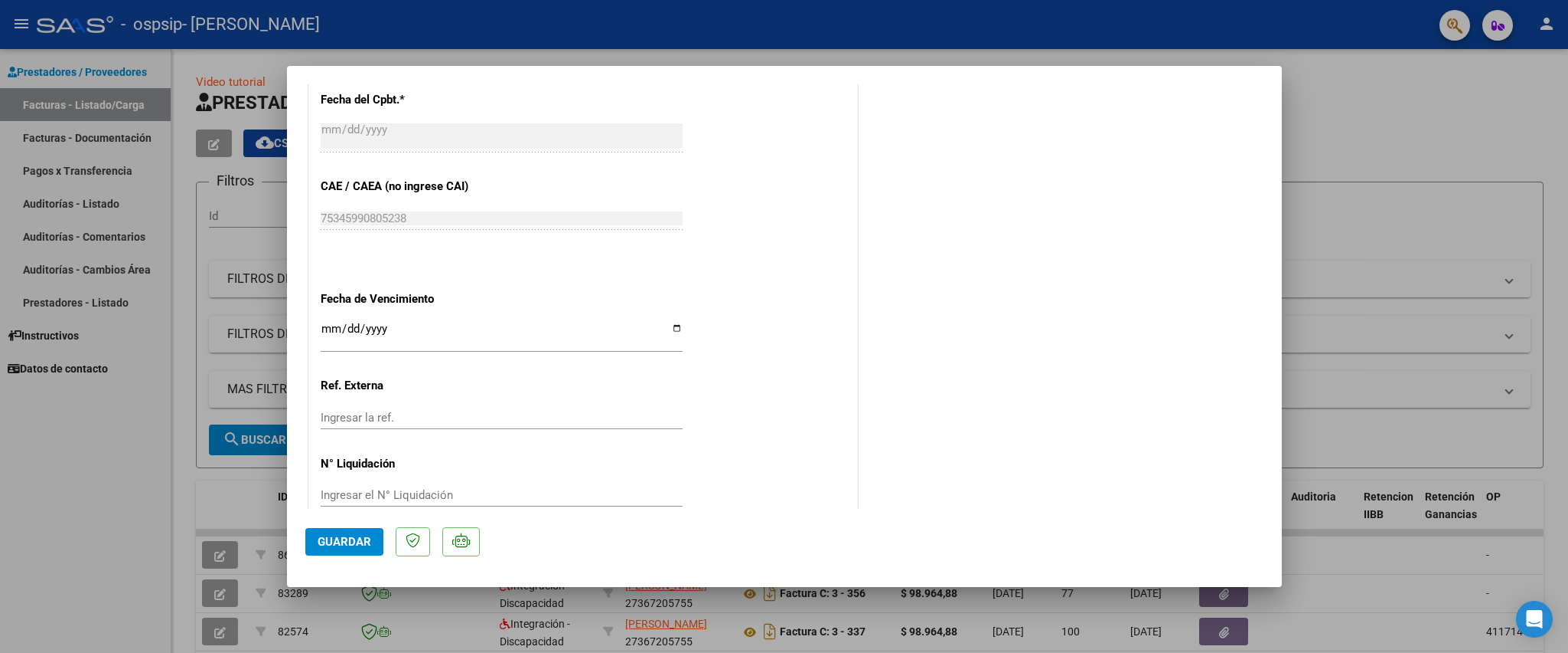
scroll to position [932, 0]
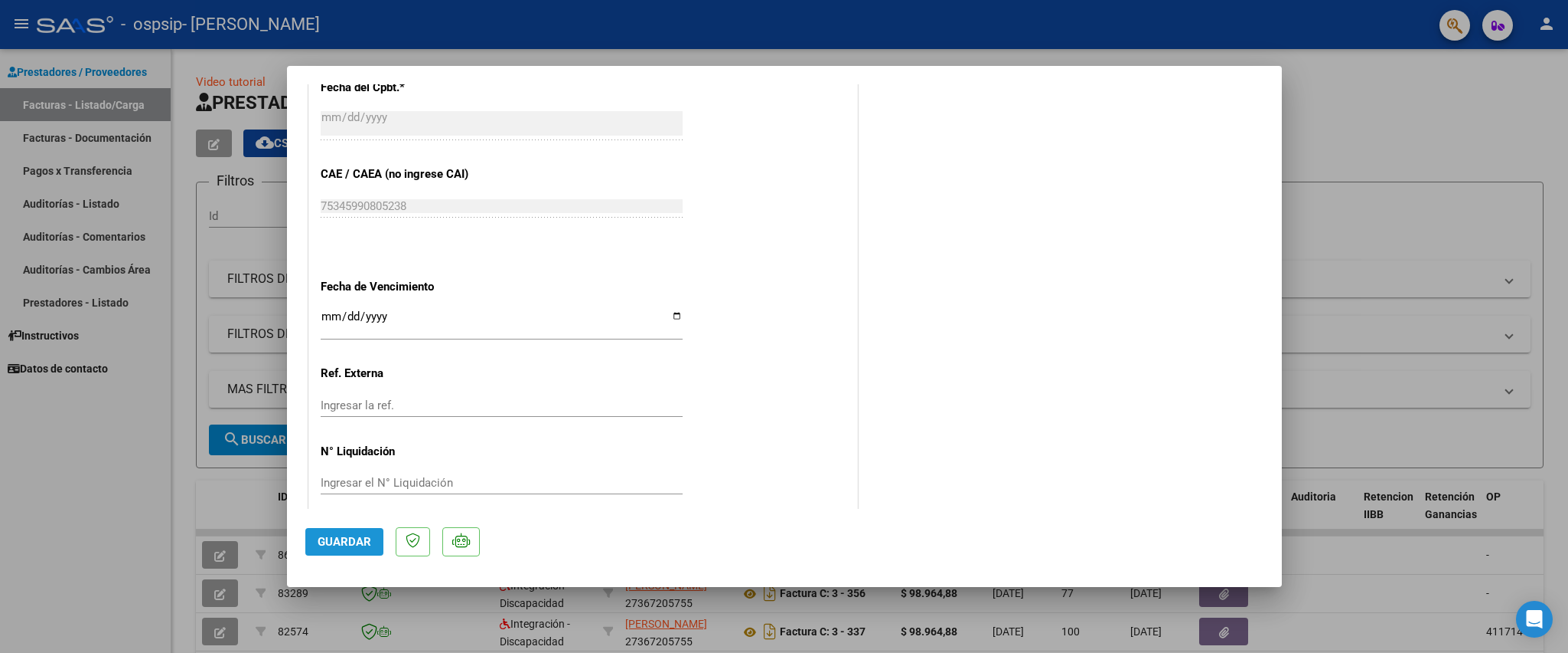
click at [333, 547] on span "Guardar" at bounding box center [344, 541] width 54 height 14
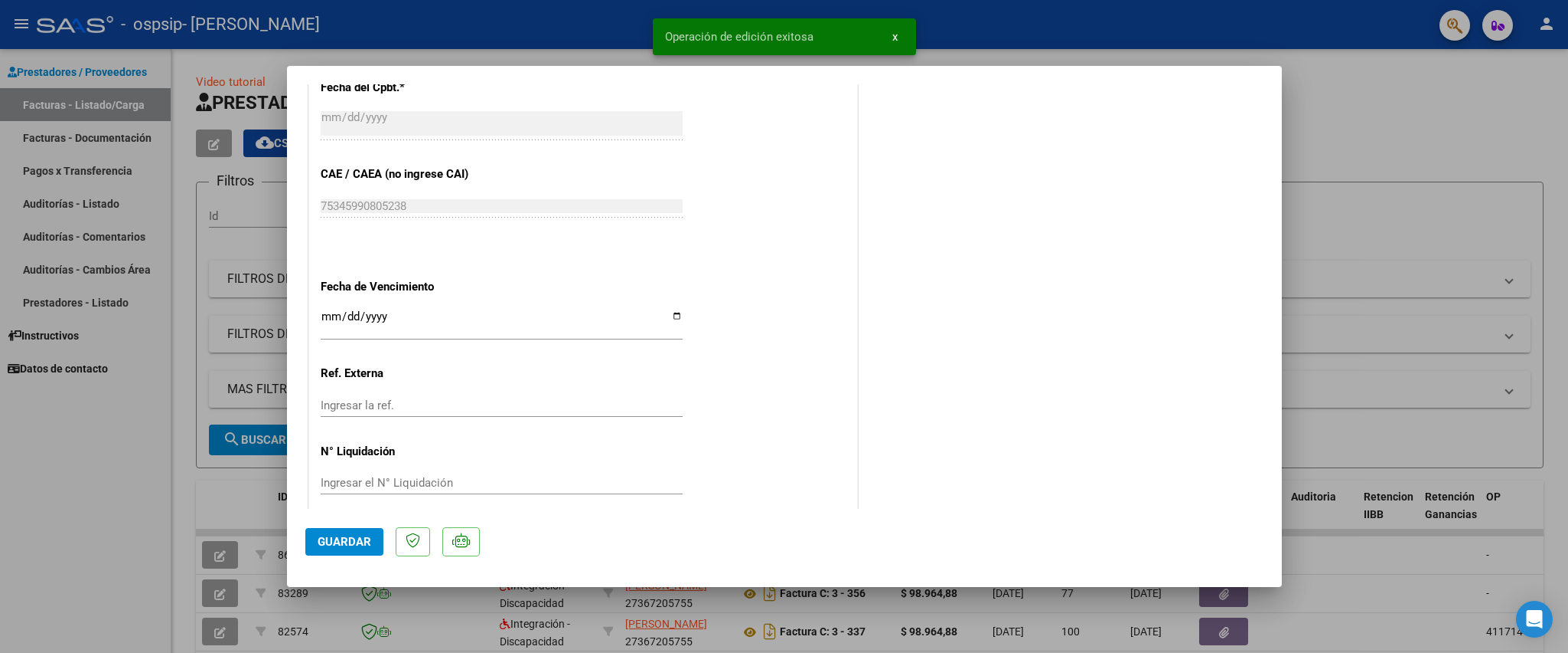
click at [1359, 202] on div at bounding box center [784, 326] width 1568 height 653
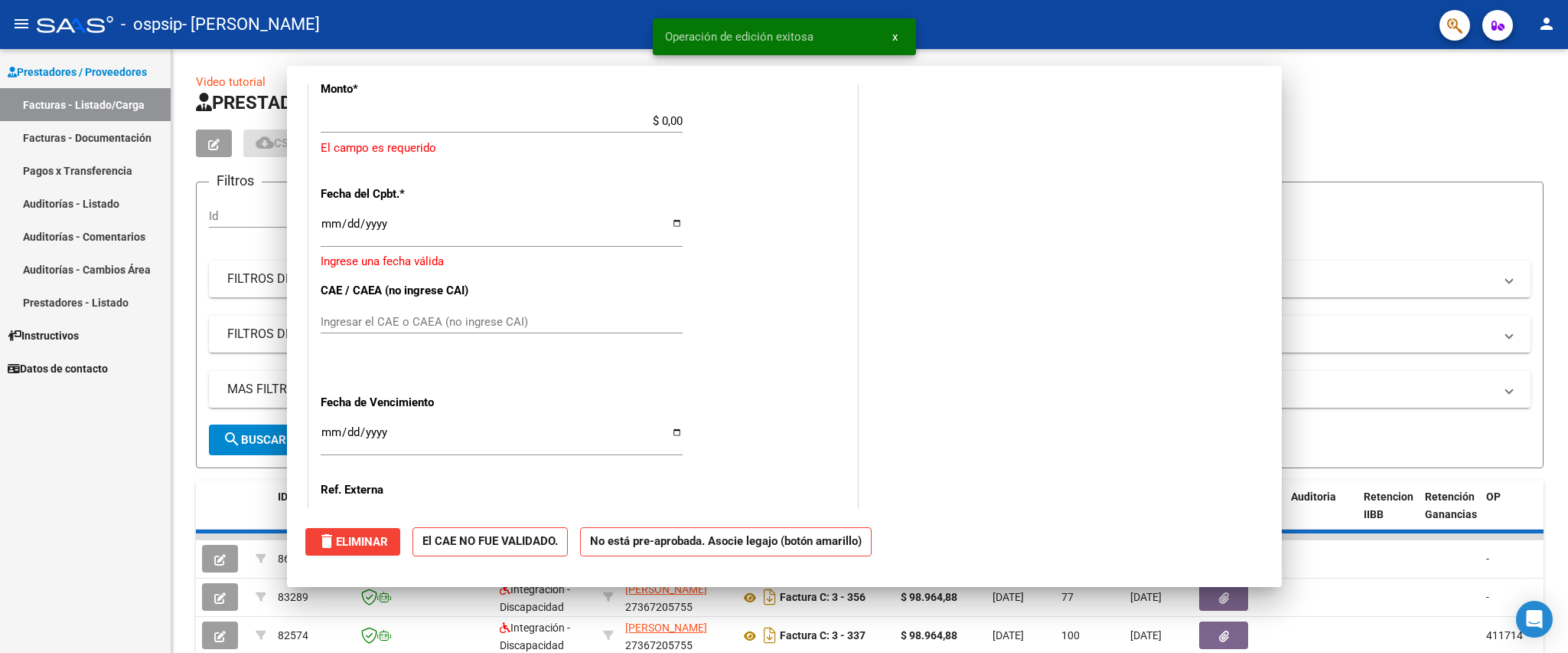
scroll to position [0, 0]
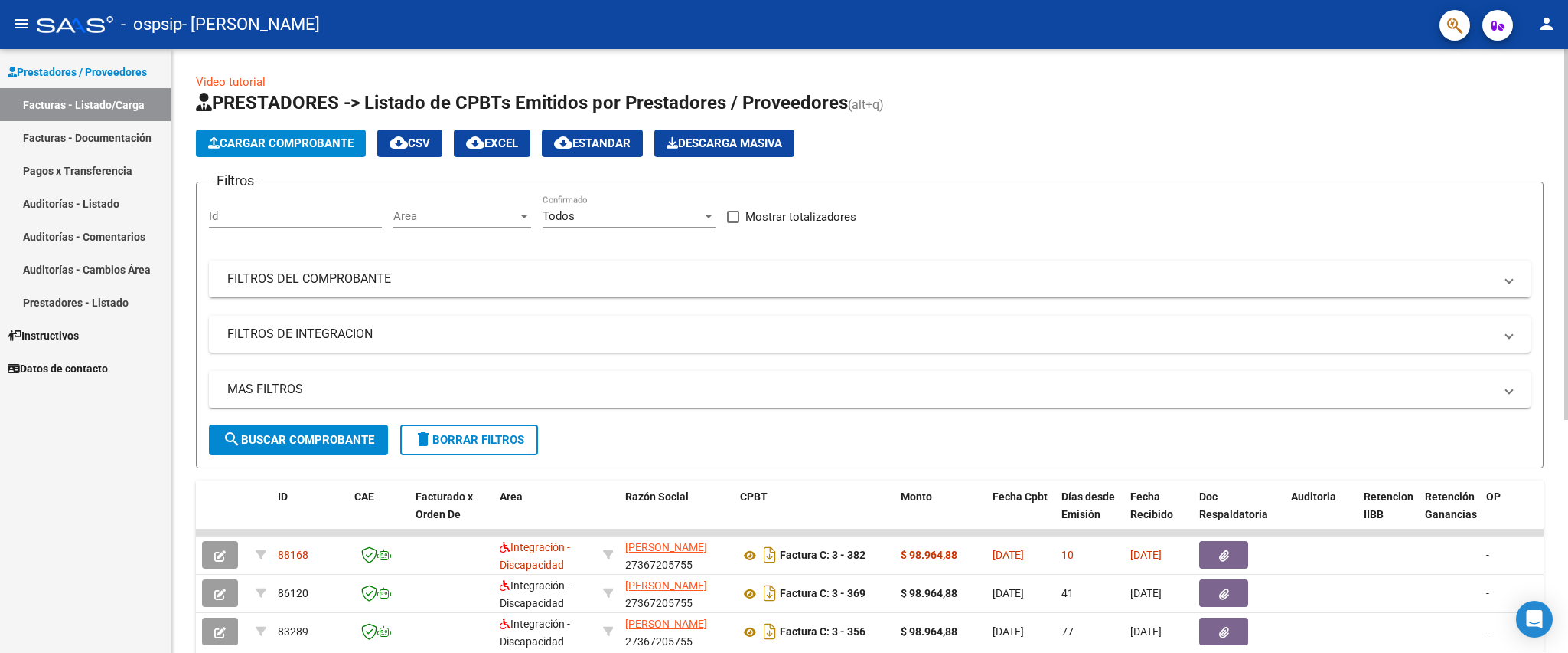
drag, startPoint x: 1557, startPoint y: 244, endPoint x: 1567, endPoint y: 265, distance: 23.3
click at [1567, 265] on div "Video tutorial PRESTADORES -> Listado de CPBTs Emitidos por Prestadores / Prove…" at bounding box center [872, 530] width 1401 height 963
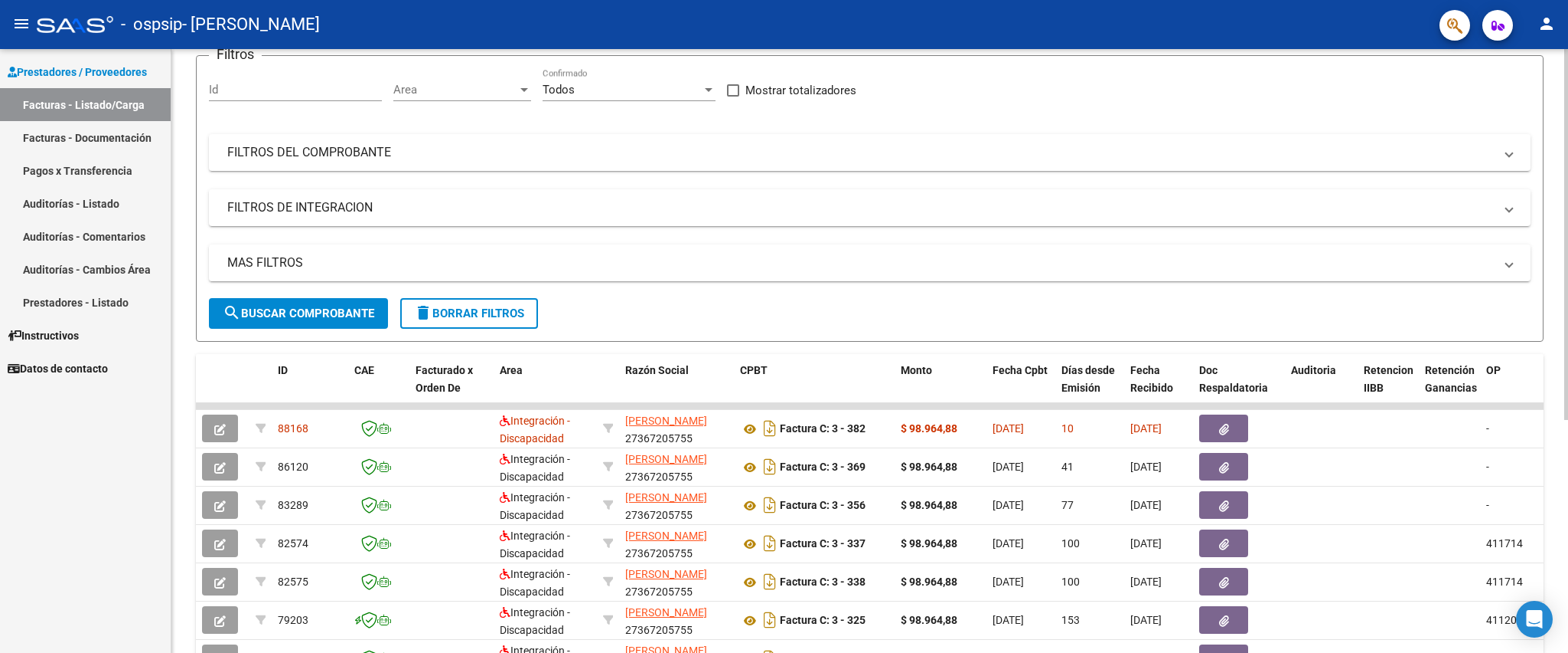
scroll to position [131, 0]
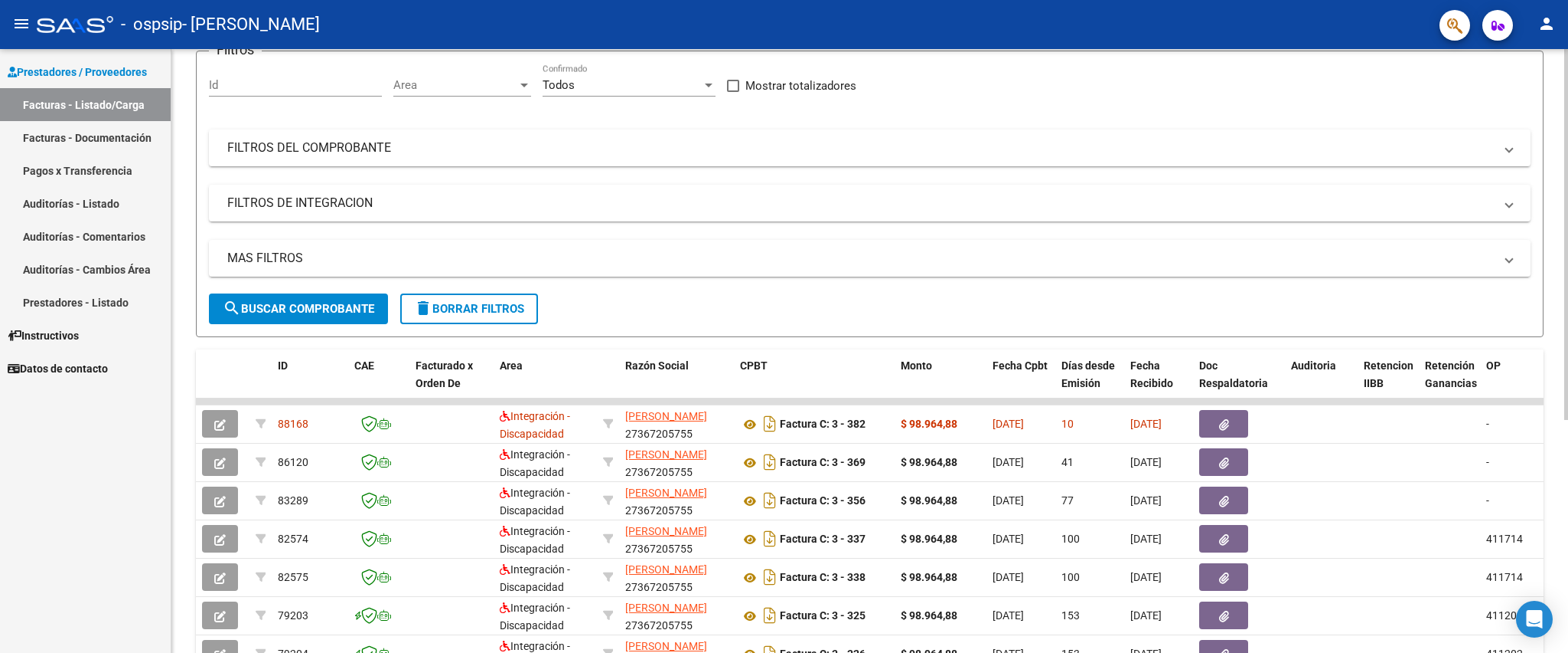
click at [1567, 345] on div at bounding box center [1566, 234] width 4 height 370
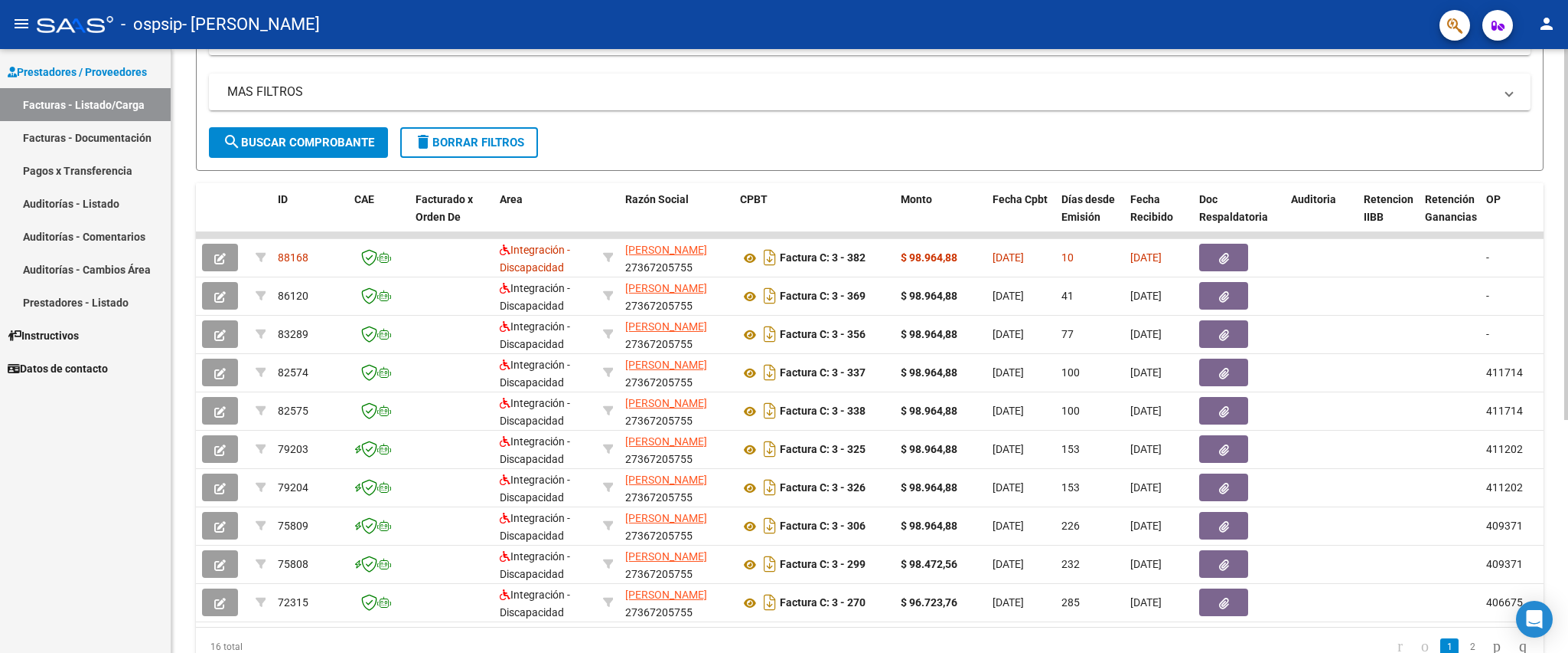
scroll to position [299, 0]
click at [1566, 420] on div at bounding box center [1566, 234] width 4 height 370
